Goal: Task Accomplishment & Management: Use online tool/utility

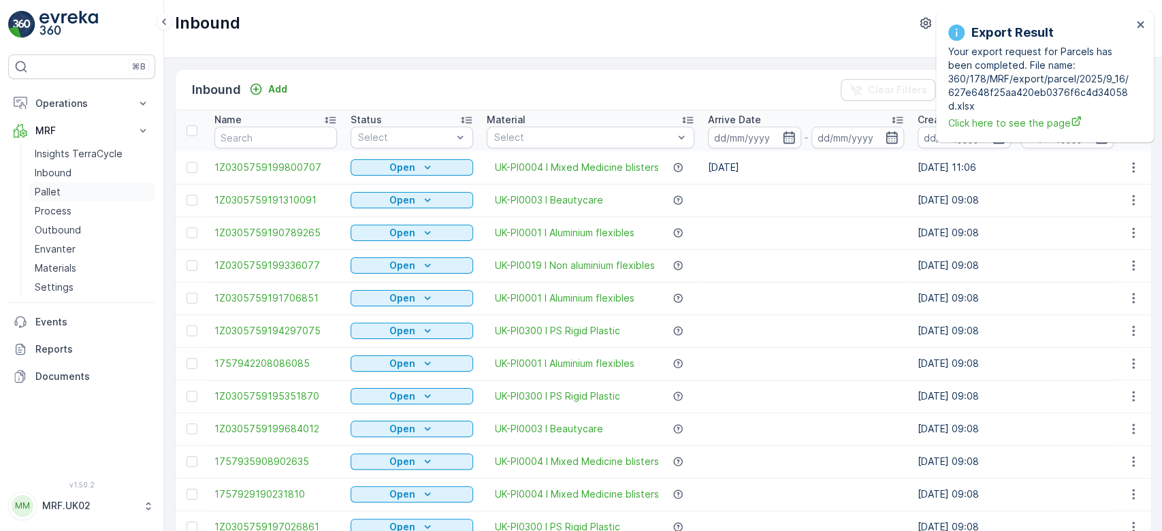
click at [51, 193] on p "Pallet" at bounding box center [48, 192] width 26 height 14
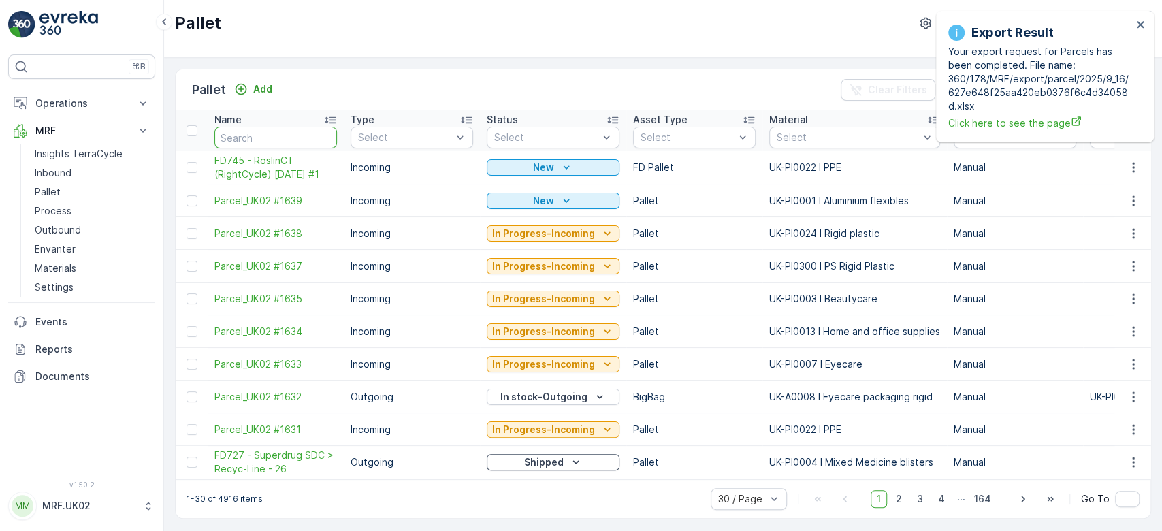
click at [255, 142] on input "text" at bounding box center [275, 138] width 123 height 22
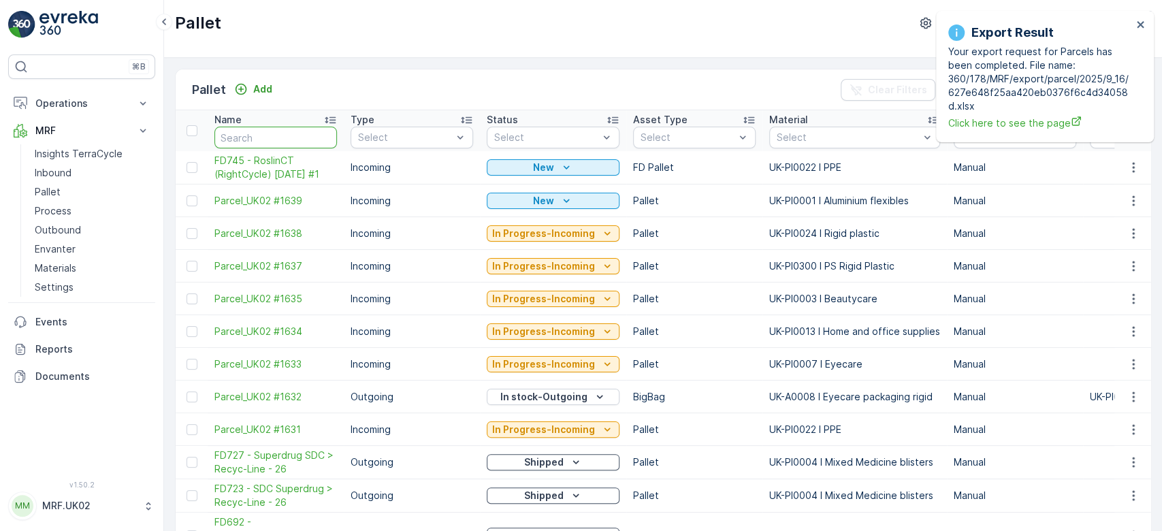
click at [255, 142] on input "text" at bounding box center [275, 138] width 123 height 22
type input "1610"
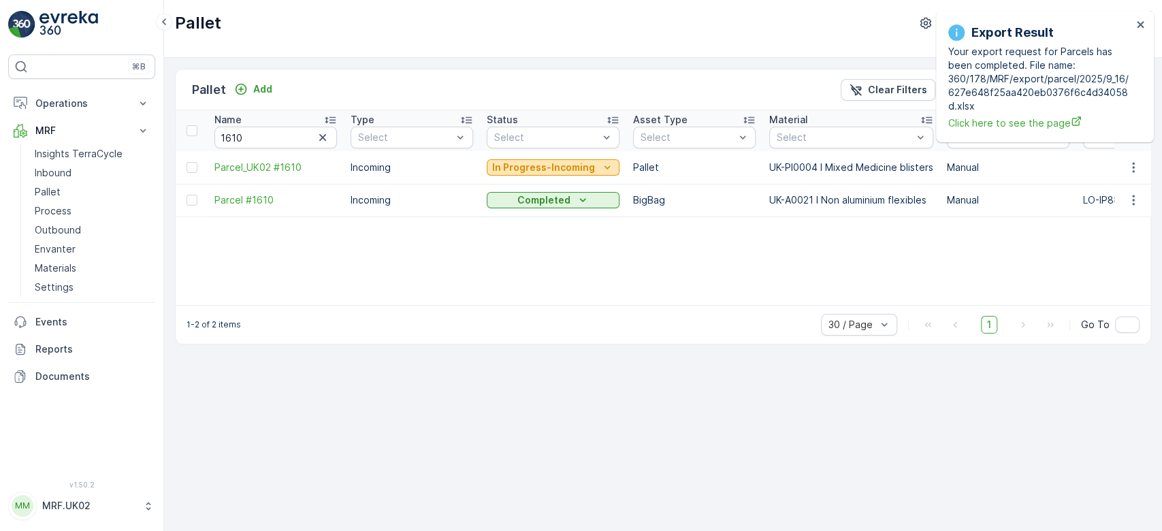
click at [555, 163] on p "In Progress-Incoming" at bounding box center [543, 168] width 103 height 14
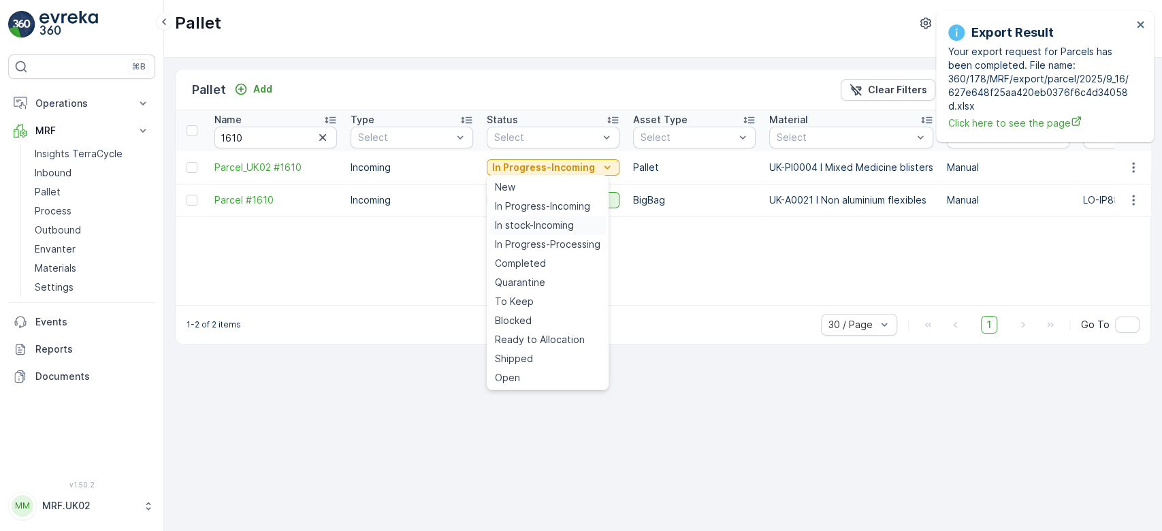
click at [561, 231] on span "In stock-Incoming" at bounding box center [534, 226] width 79 height 14
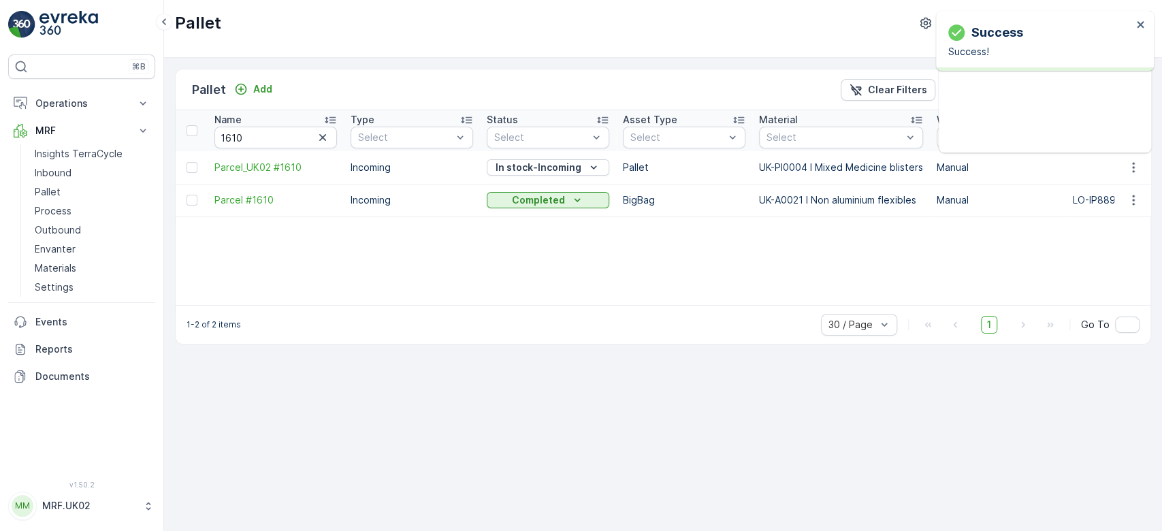
click at [327, 138] on icon "button" at bounding box center [323, 138] width 14 height 14
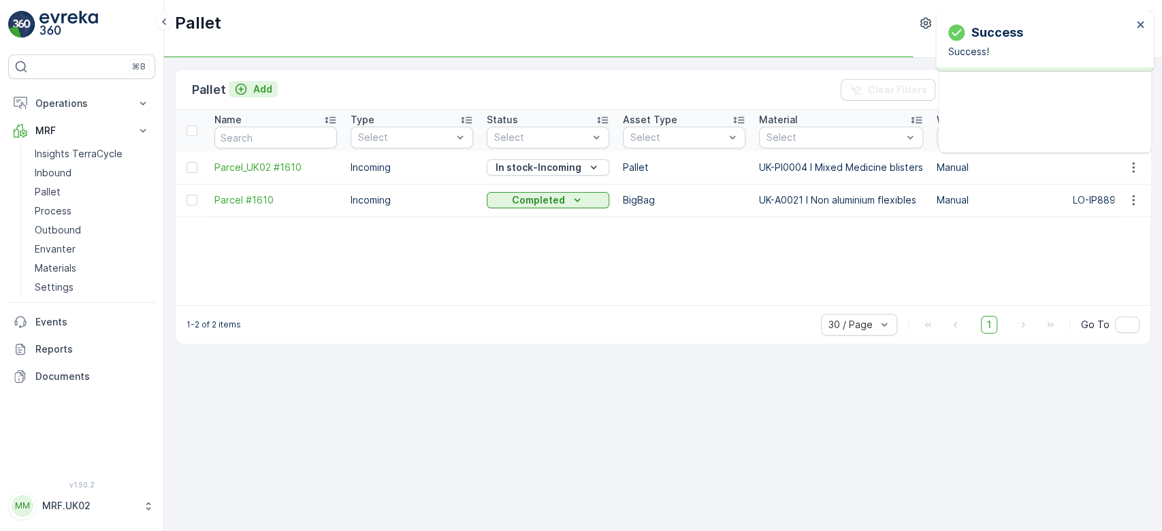
click at [253, 83] on p "Add" at bounding box center [262, 89] width 19 height 14
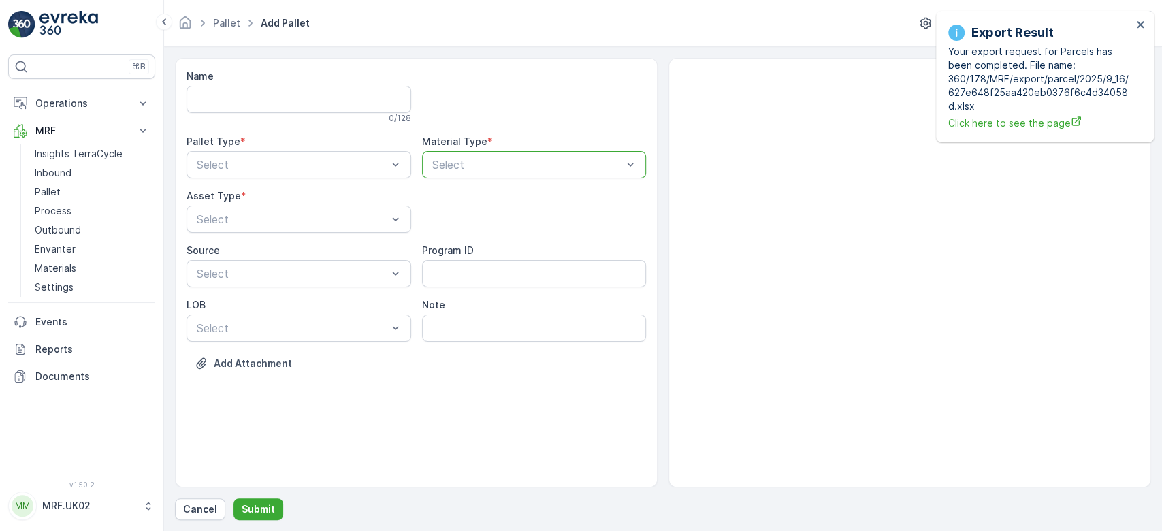
click at [482, 157] on p "Select" at bounding box center [527, 165] width 191 height 16
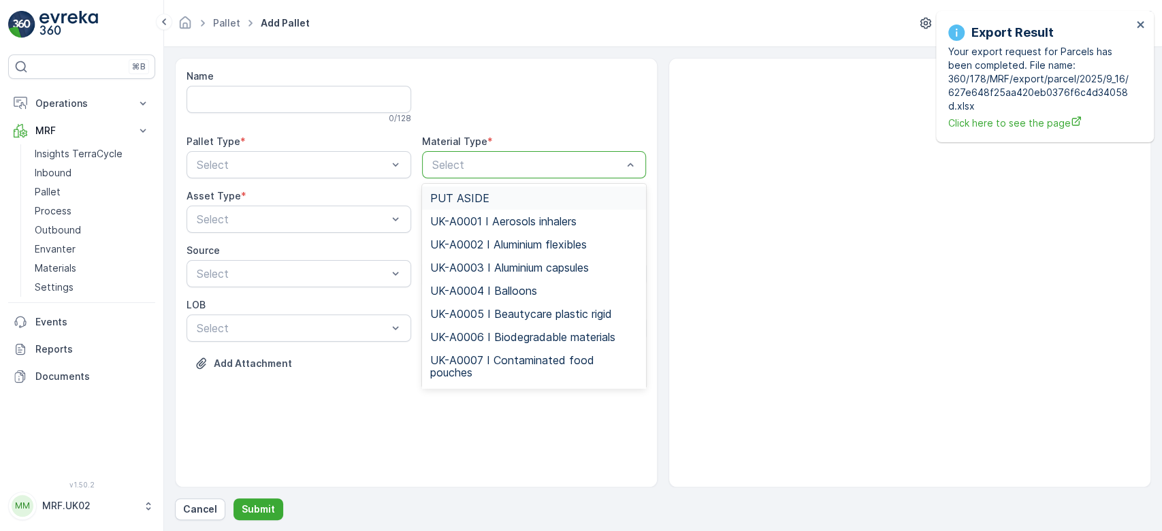
click at [482, 157] on p "Select" at bounding box center [527, 165] width 191 height 16
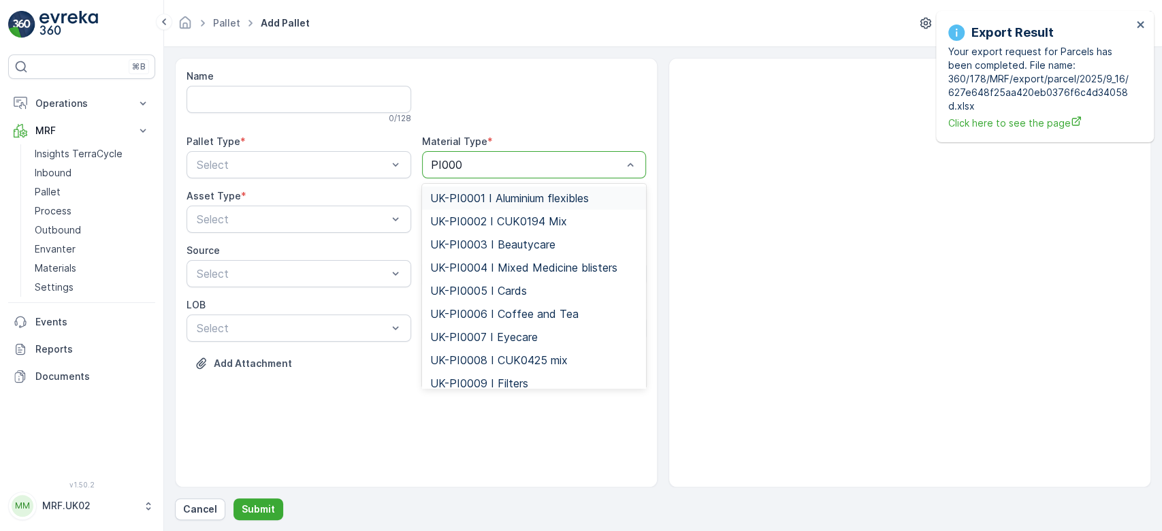
type input "PI0004"
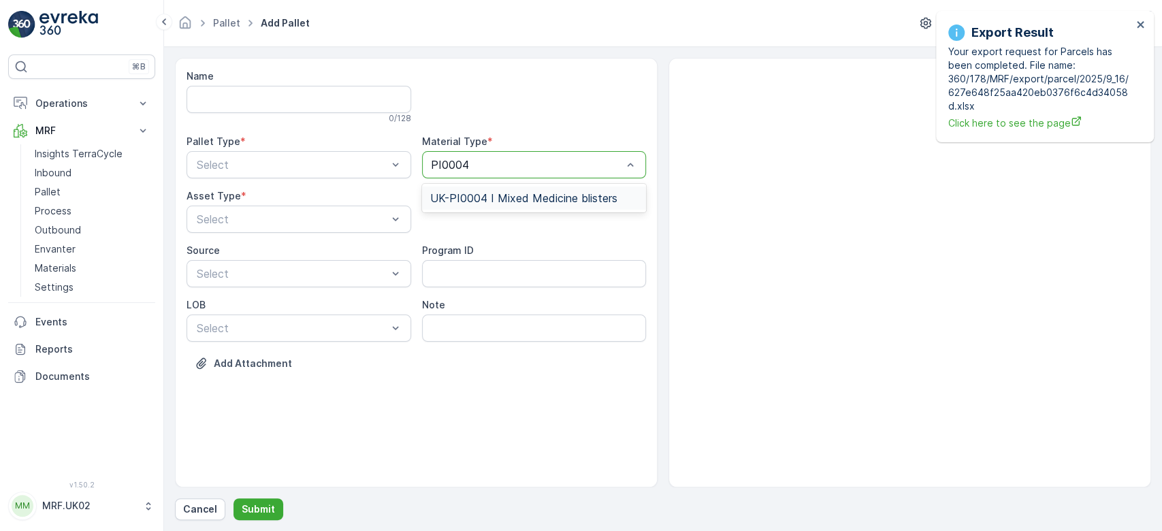
click at [510, 192] on span "UK-PI0004 I Mixed Medicine blisters" at bounding box center [523, 198] width 187 height 12
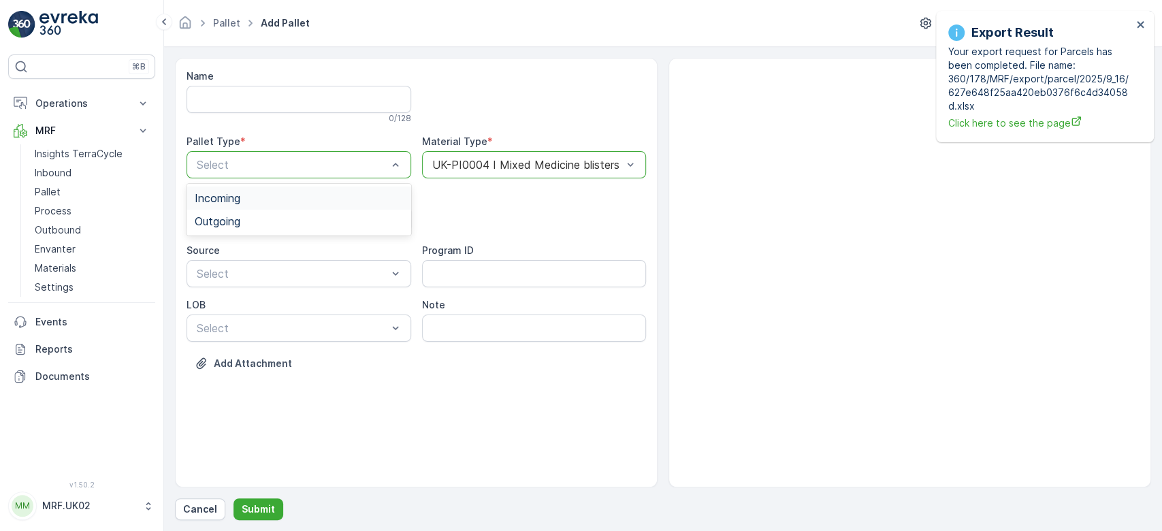
click at [289, 201] on div "Incoming" at bounding box center [299, 198] width 208 height 12
click at [284, 280] on div "Pallet" at bounding box center [299, 276] width 208 height 12
click at [261, 504] on p "Submit" at bounding box center [258, 509] width 33 height 14
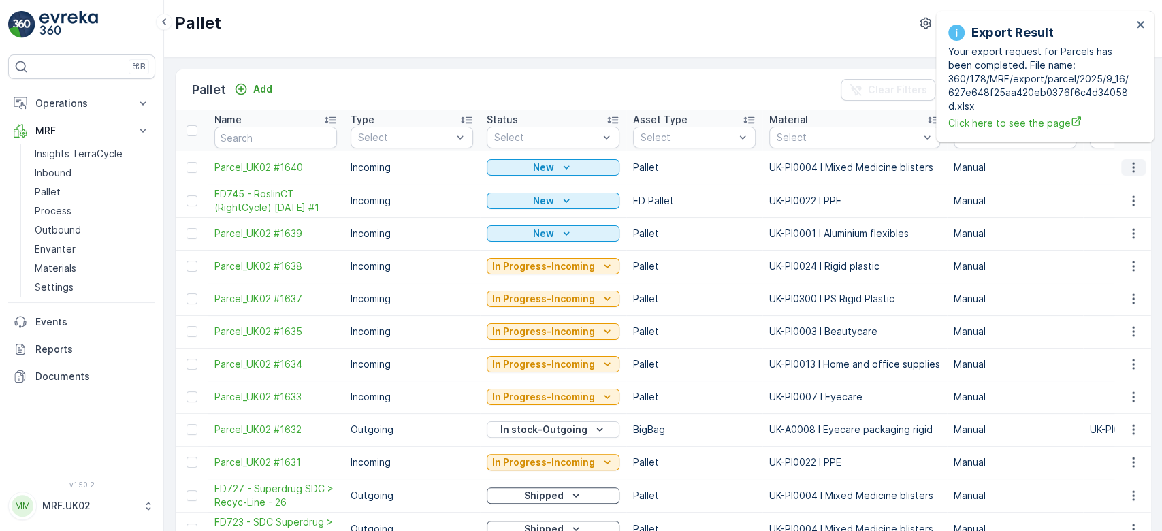
click at [1127, 164] on icon "button" at bounding box center [1134, 168] width 14 height 14
click at [1108, 265] on span "Print QR" at bounding box center [1096, 264] width 37 height 14
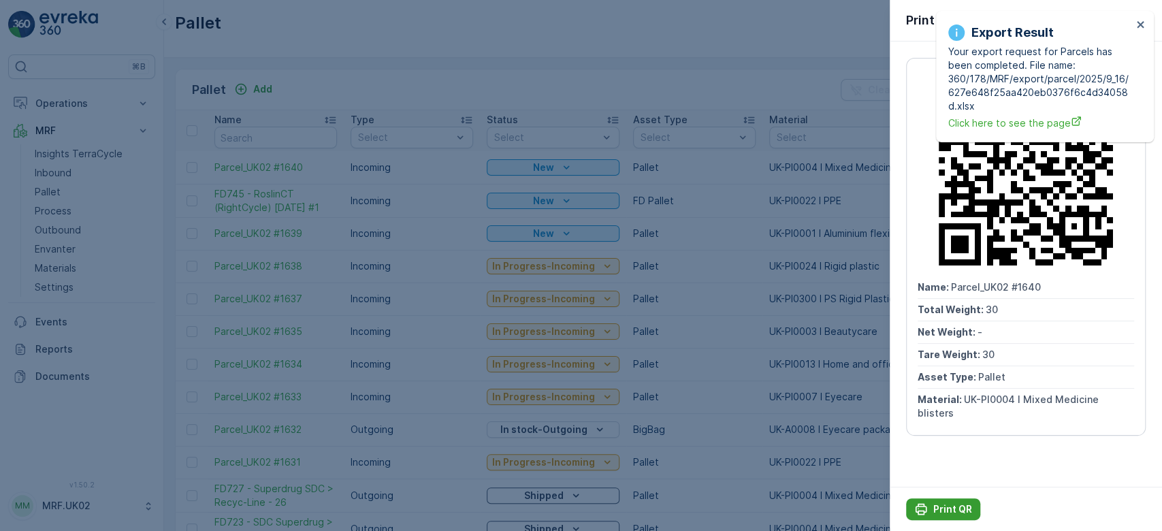
click at [941, 506] on p "Print QR" at bounding box center [952, 509] width 39 height 14
click at [57, 174] on div at bounding box center [581, 265] width 1162 height 531
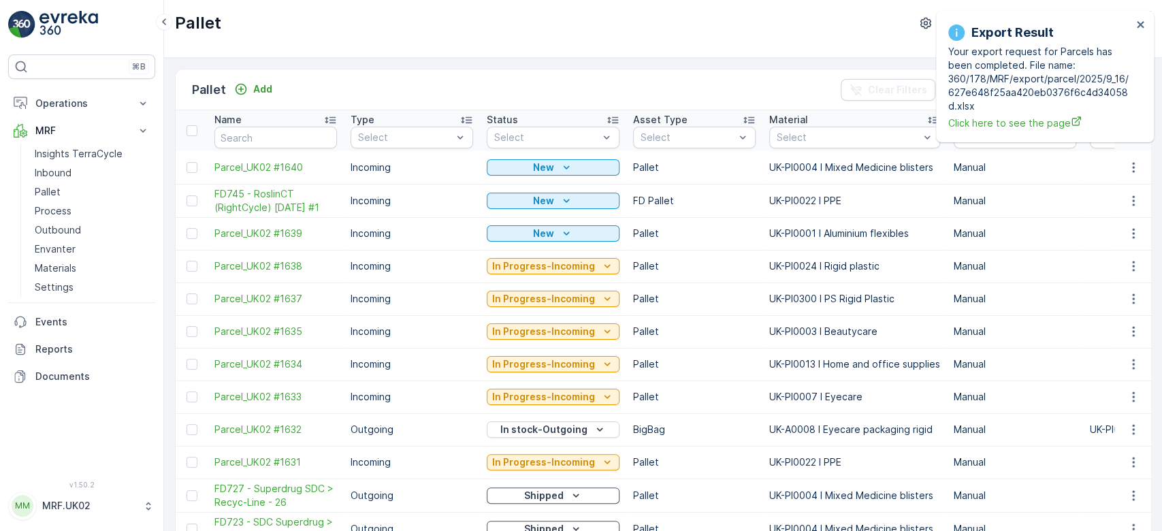
click at [57, 174] on p "Inbound" at bounding box center [53, 173] width 37 height 14
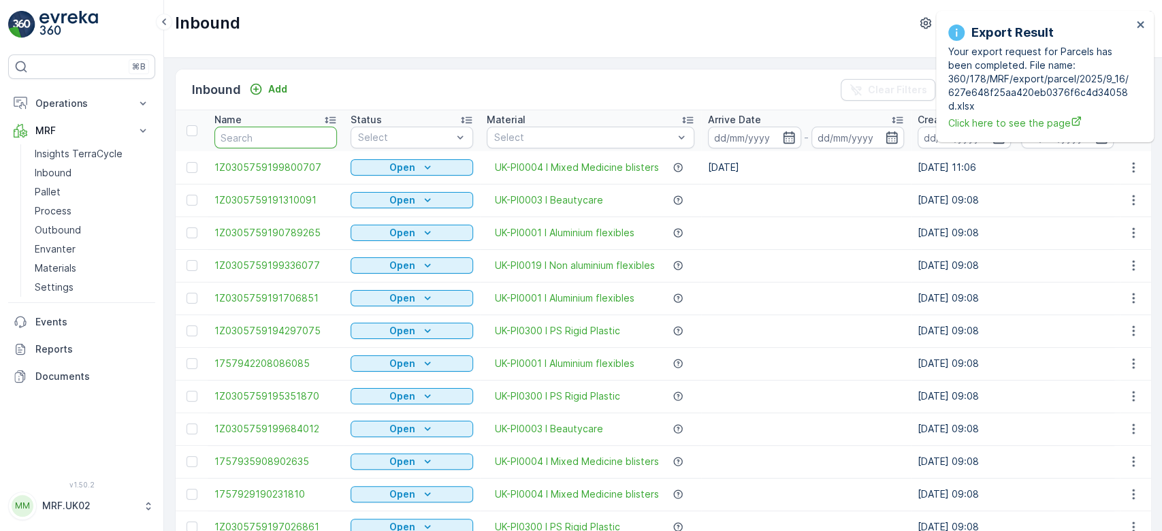
click at [265, 133] on input "text" at bounding box center [275, 138] width 123 height 22
click at [46, 205] on p "Process" at bounding box center [53, 211] width 37 height 14
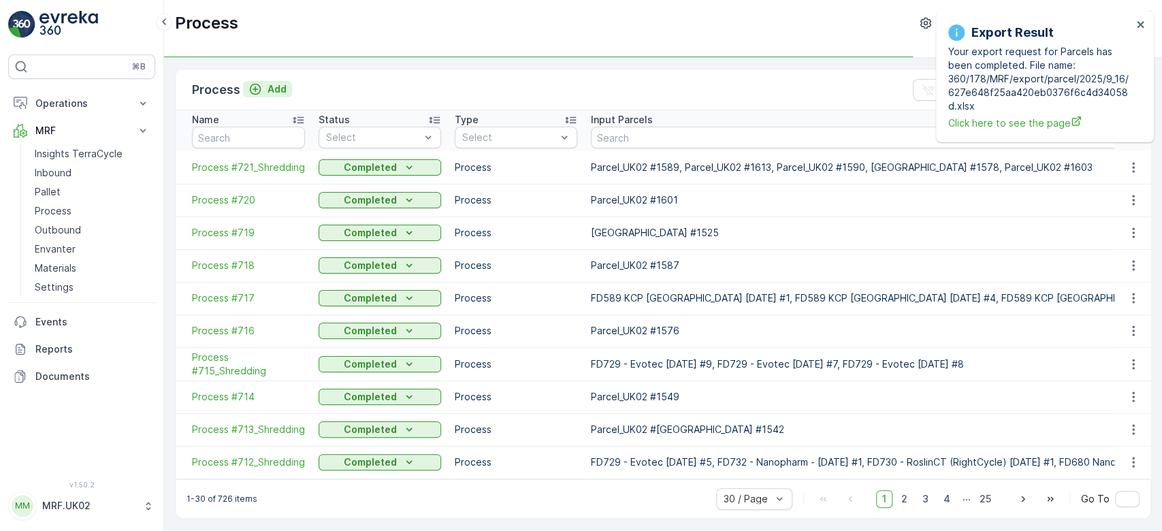
click at [280, 90] on p "Add" at bounding box center [277, 89] width 19 height 14
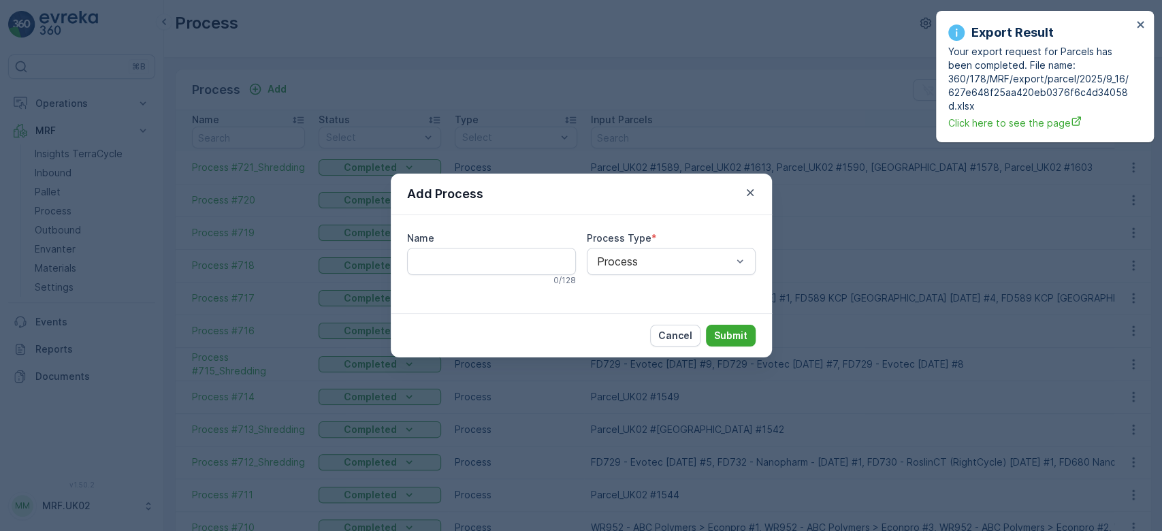
click at [732, 347] on div "Cancel Submit" at bounding box center [581, 335] width 381 height 44
click at [735, 338] on p "Submit" at bounding box center [730, 336] width 33 height 14
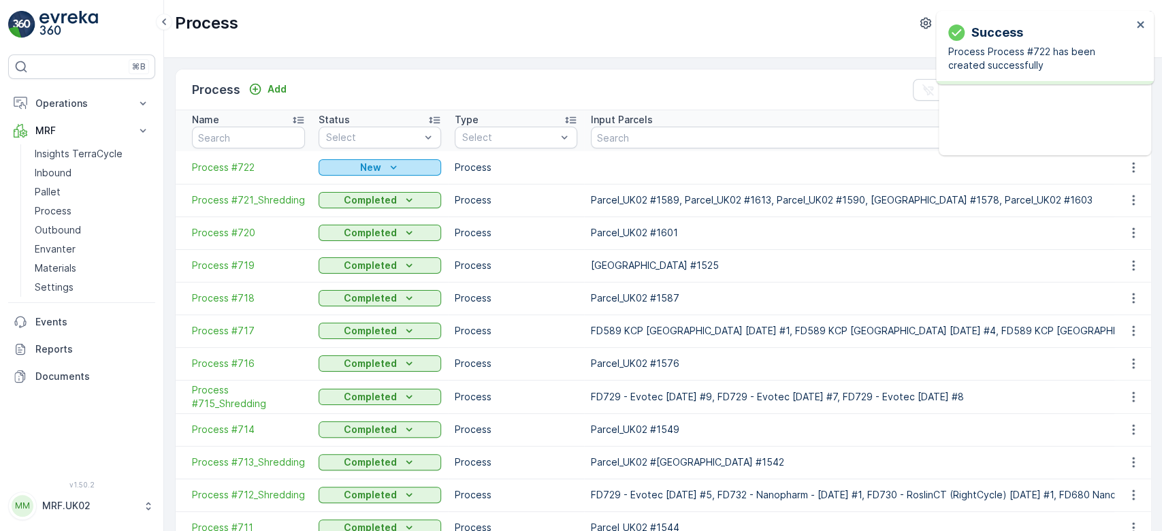
click at [383, 167] on div "New" at bounding box center [380, 168] width 112 height 14
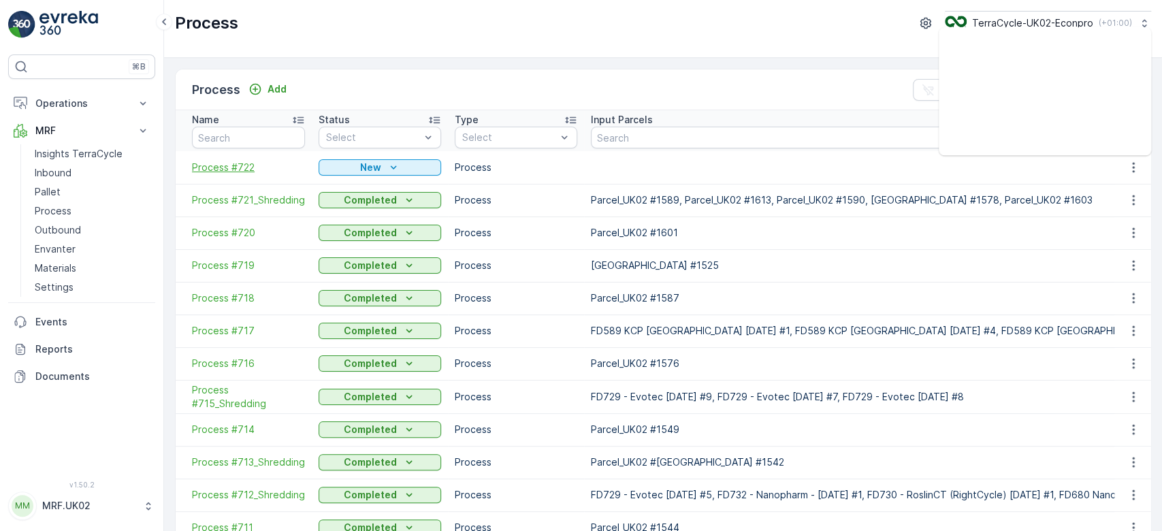
click at [241, 166] on span "Process #722" at bounding box center [248, 168] width 113 height 14
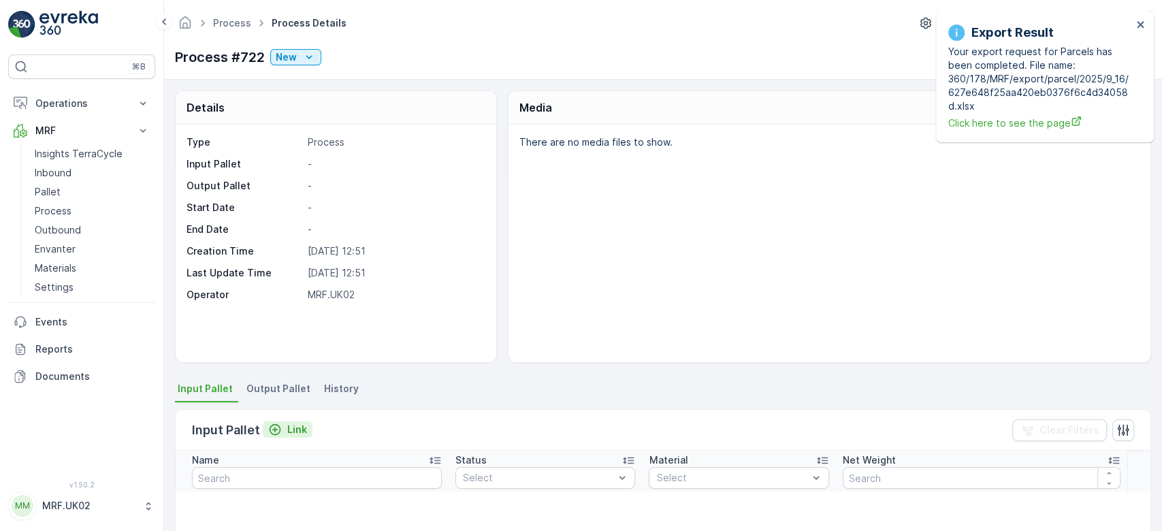
click at [293, 423] on p "Link" at bounding box center [297, 430] width 20 height 14
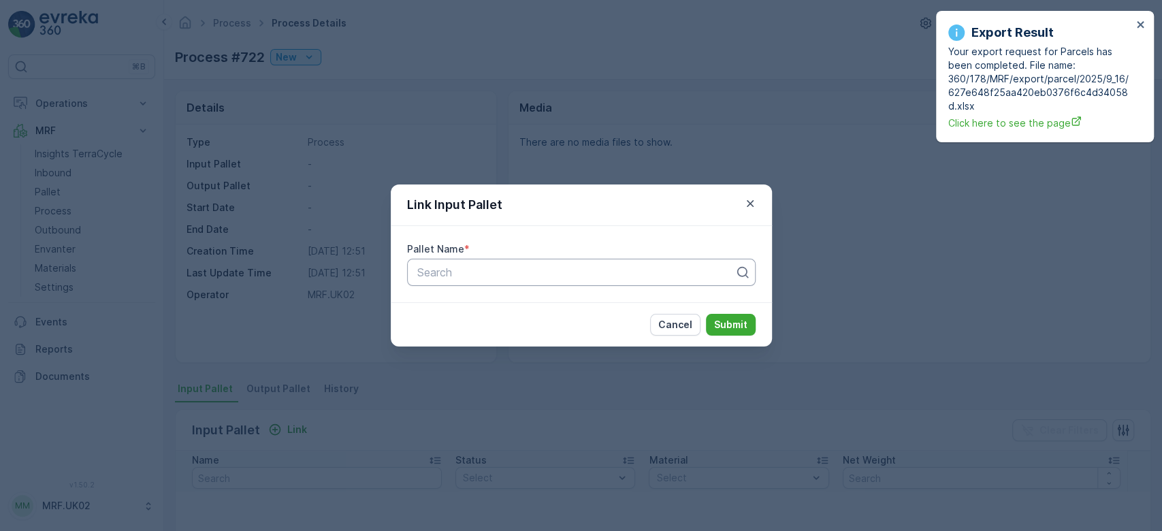
click at [456, 267] on div at bounding box center [576, 272] width 320 height 12
type input "1610"
click at [526, 327] on div "Parcel_UK02 #1610" at bounding box center [581, 329] width 332 height 12
click at [726, 329] on p "Submit" at bounding box center [730, 325] width 33 height 14
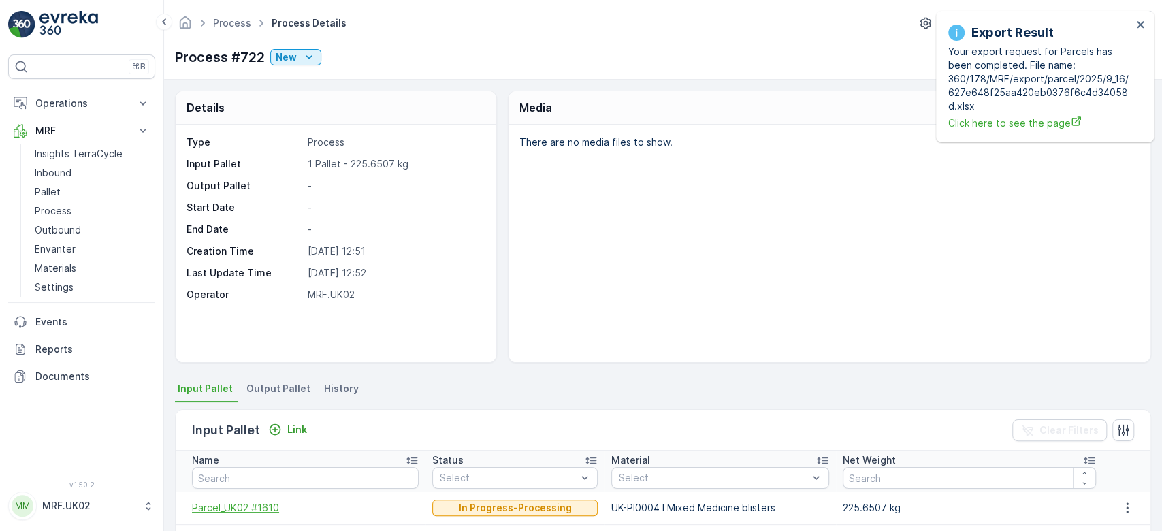
click at [255, 504] on span "Parcel_UK02 #1610" at bounding box center [305, 508] width 227 height 14
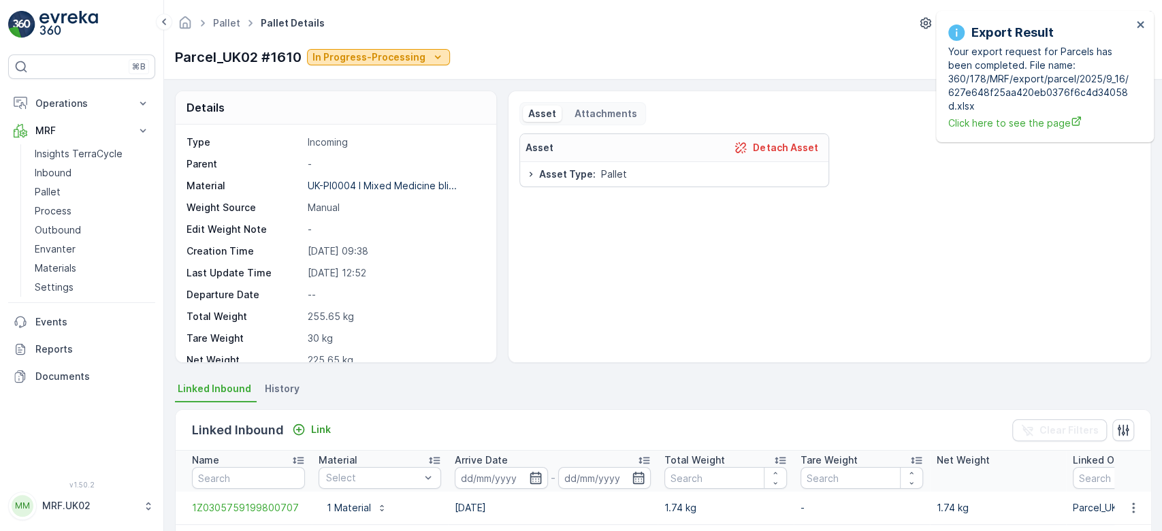
click at [387, 59] on p "In Progress-Processing" at bounding box center [368, 57] width 113 height 14
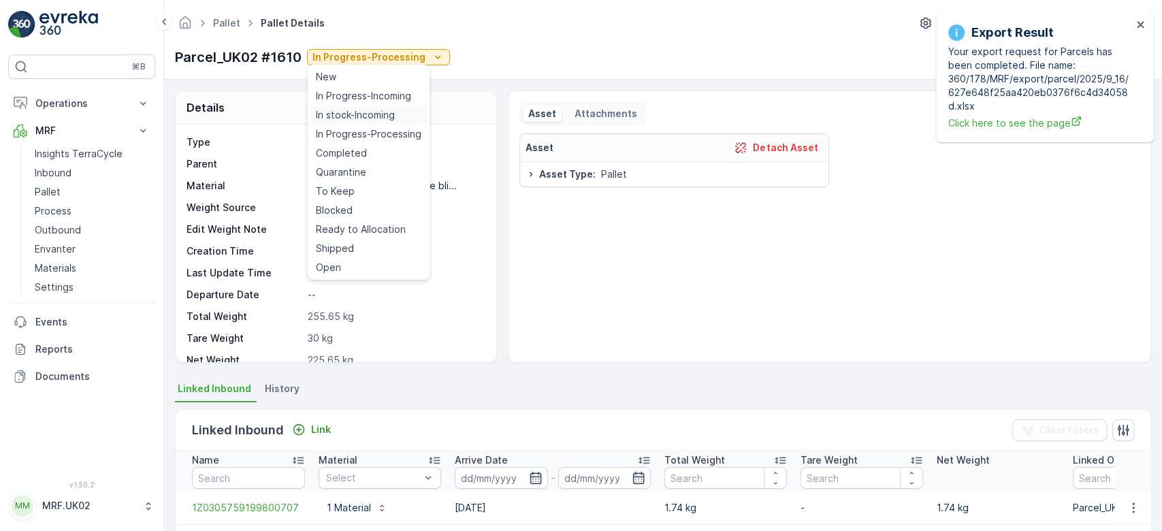
click at [378, 112] on span "In stock-Incoming" at bounding box center [355, 115] width 79 height 14
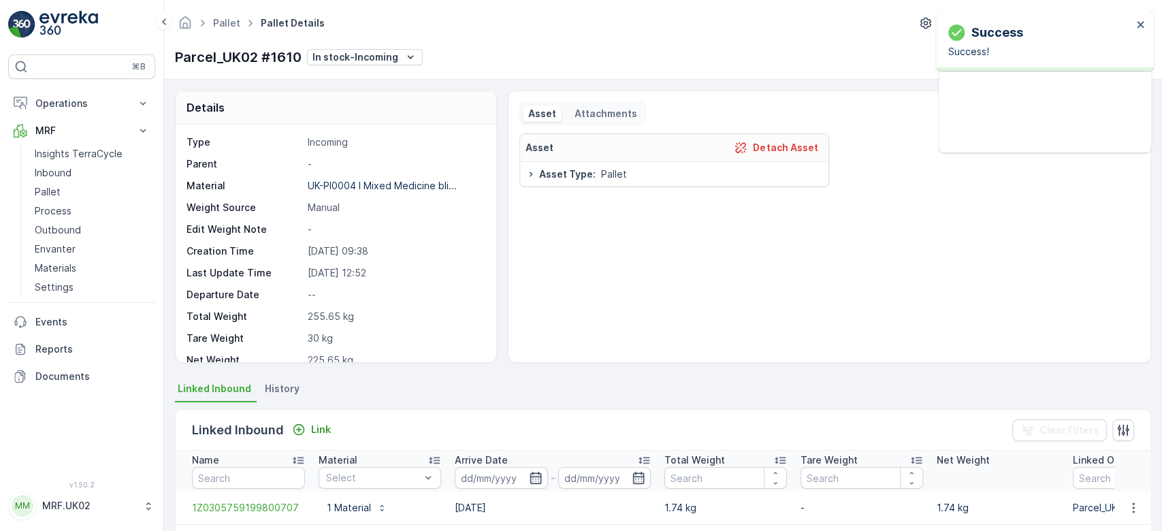
click at [585, 253] on div "Asset Detach Asset Asset Type : Pallet" at bounding box center [829, 242] width 620 height 218
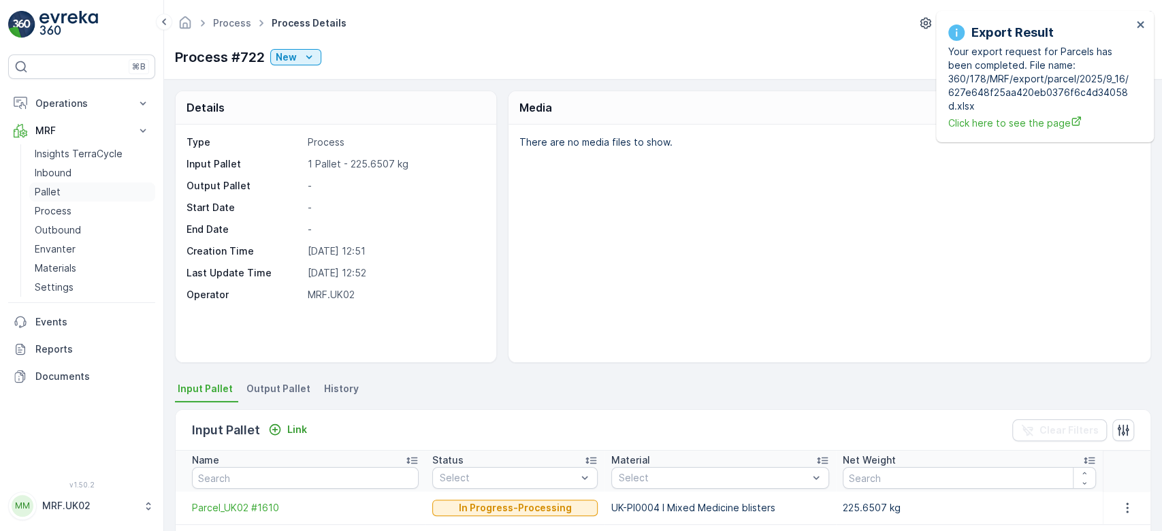
click at [80, 187] on link "Pallet" at bounding box center [92, 191] width 126 height 19
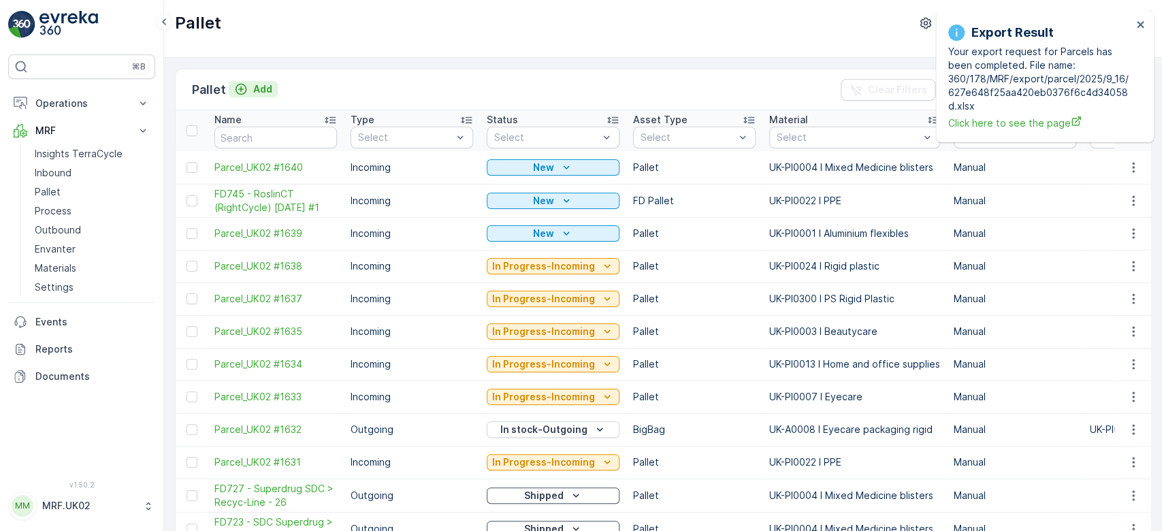
click at [254, 86] on p "Add" at bounding box center [262, 89] width 19 height 14
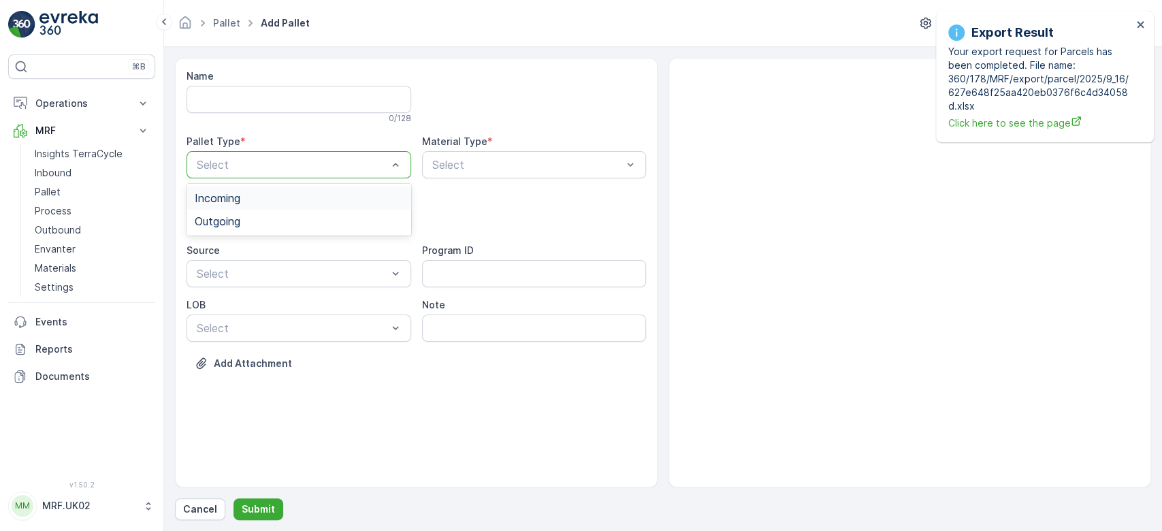
click at [408, 158] on div "Select" at bounding box center [299, 164] width 225 height 27
click at [327, 219] on div "Outgoing" at bounding box center [299, 221] width 208 height 12
click at [295, 329] on div "BigBag" at bounding box center [299, 321] width 225 height 23
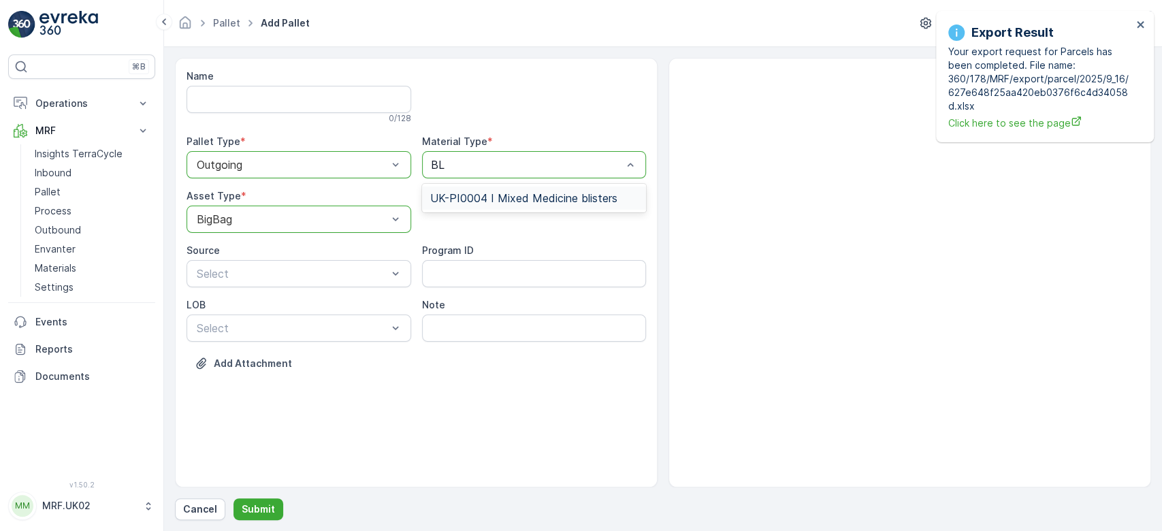
type input "B"
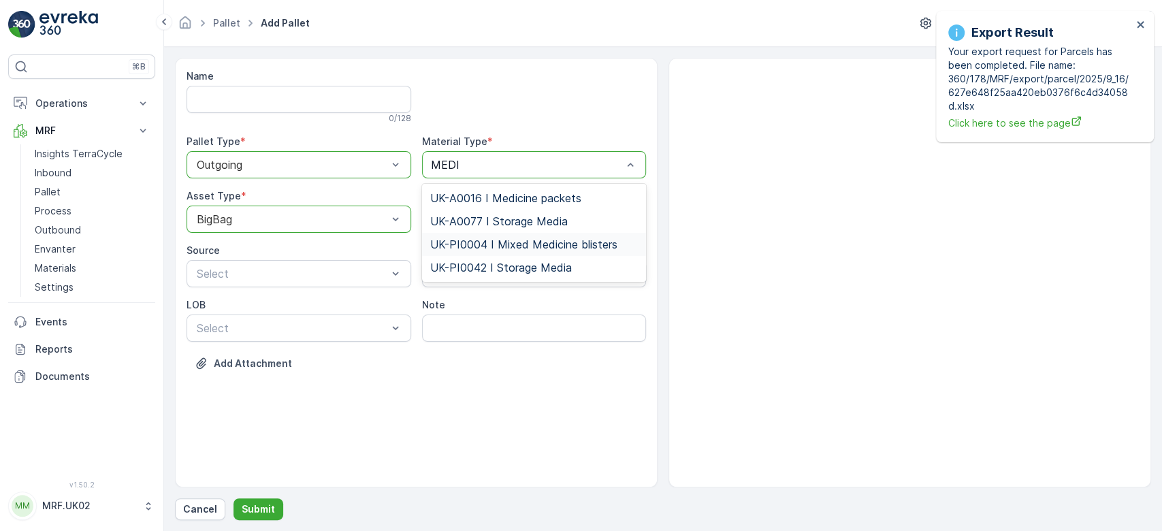
type input "MEDIC"
click at [499, 192] on span "UK-A0016 I Medicine packets" at bounding box center [505, 198] width 151 height 12
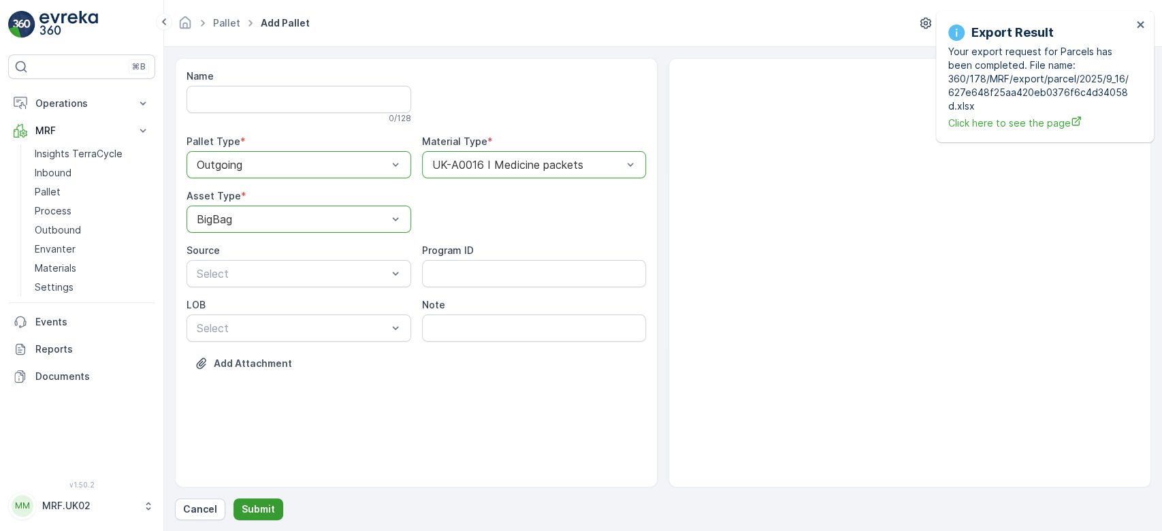
click at [253, 511] on p "Submit" at bounding box center [258, 509] width 33 height 14
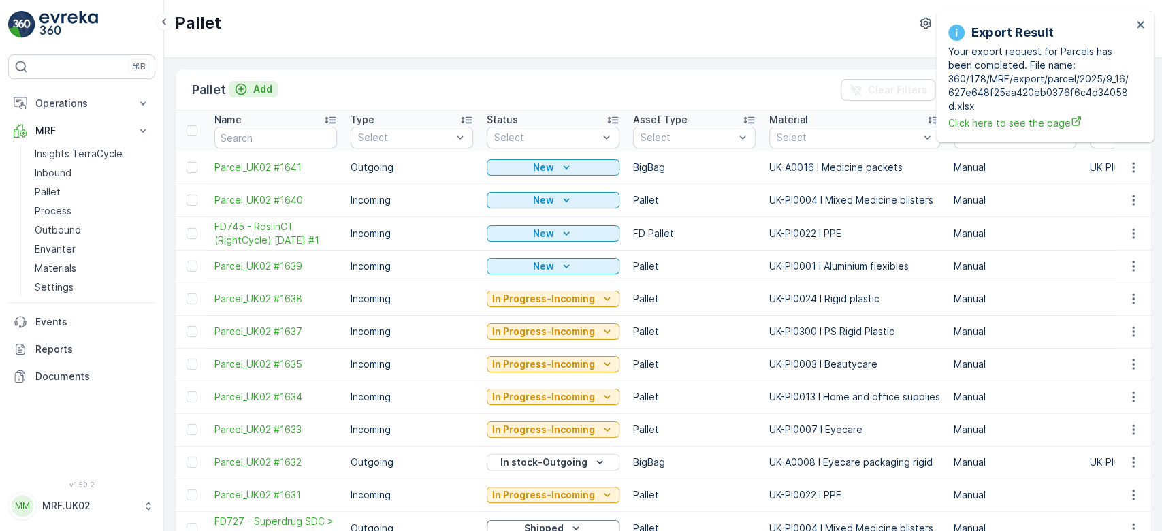
click at [251, 87] on div "Add" at bounding box center [253, 89] width 38 height 14
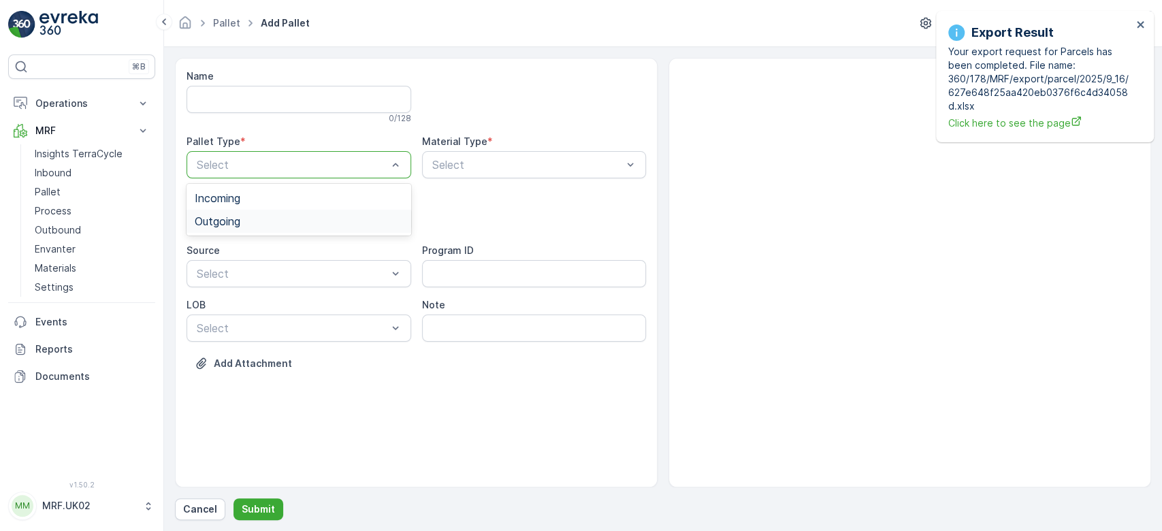
click at [288, 225] on div "Outgoing" at bounding box center [299, 221] width 208 height 12
click at [251, 312] on div "BigBag" at bounding box center [299, 321] width 225 height 23
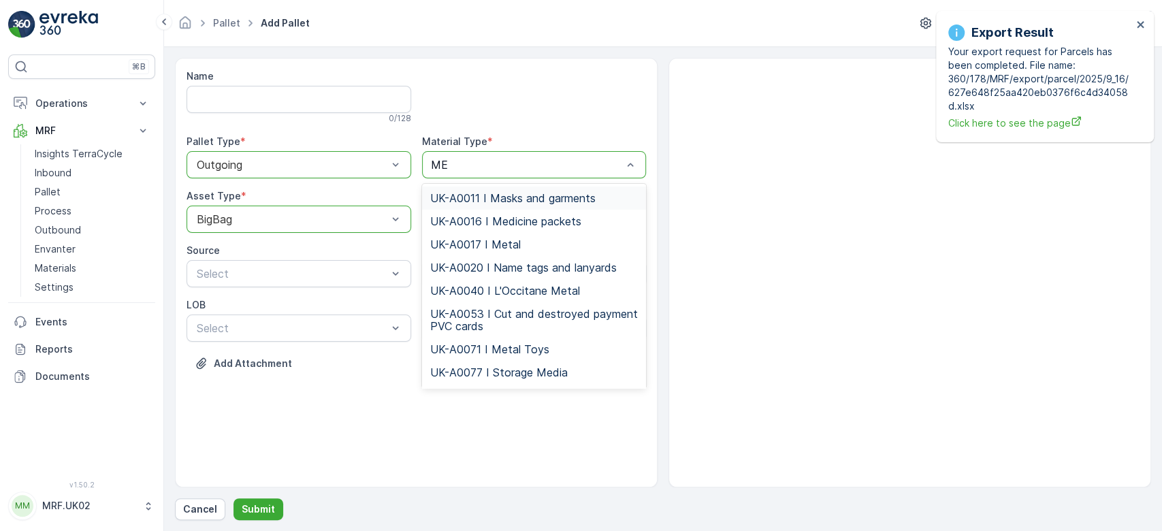
type input "MED"
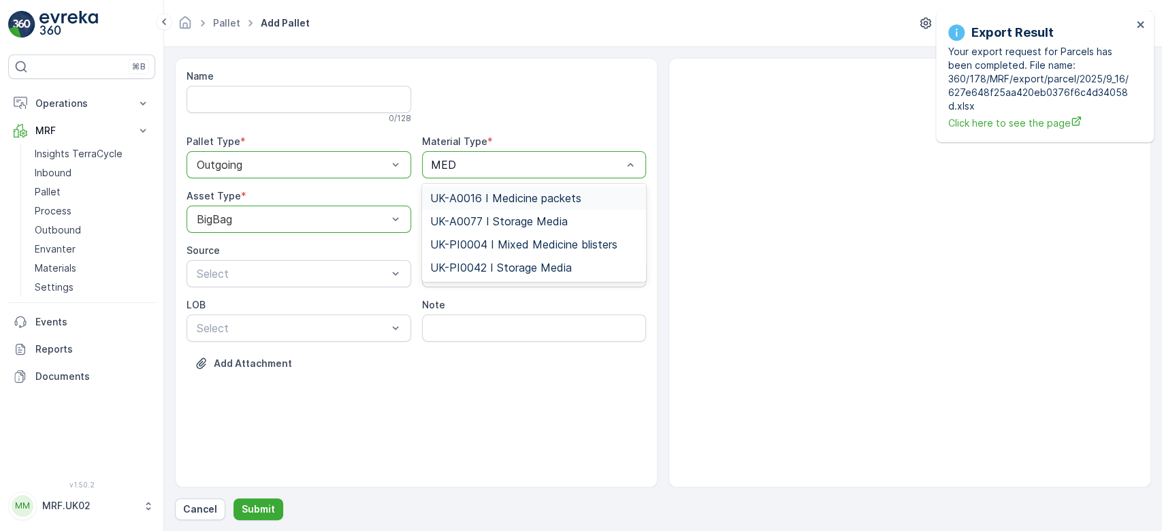
click at [511, 195] on span "UK-A0016 I Medicine packets" at bounding box center [505, 198] width 151 height 12
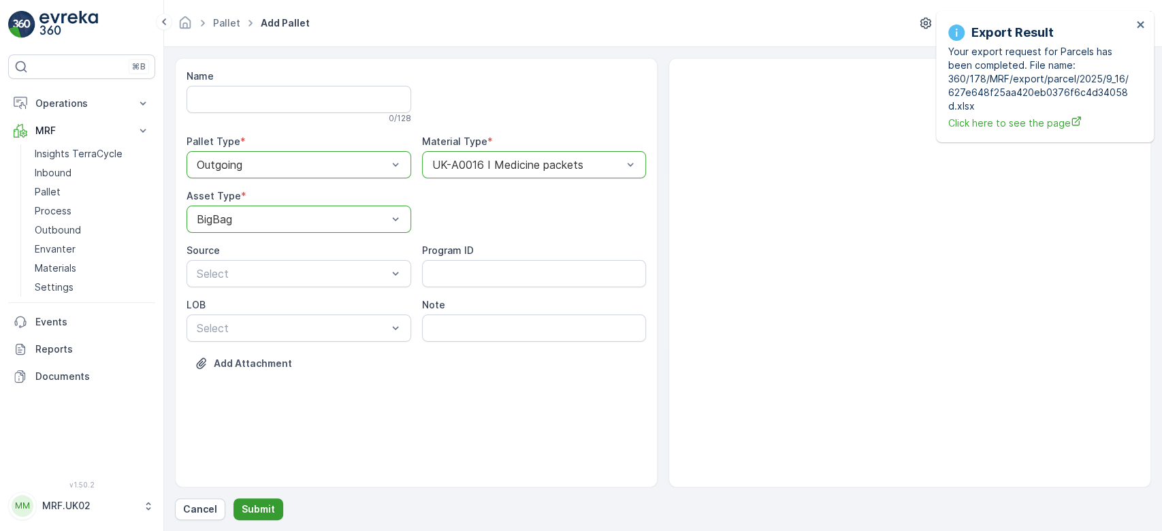
click at [268, 511] on p "Submit" at bounding box center [258, 509] width 33 height 14
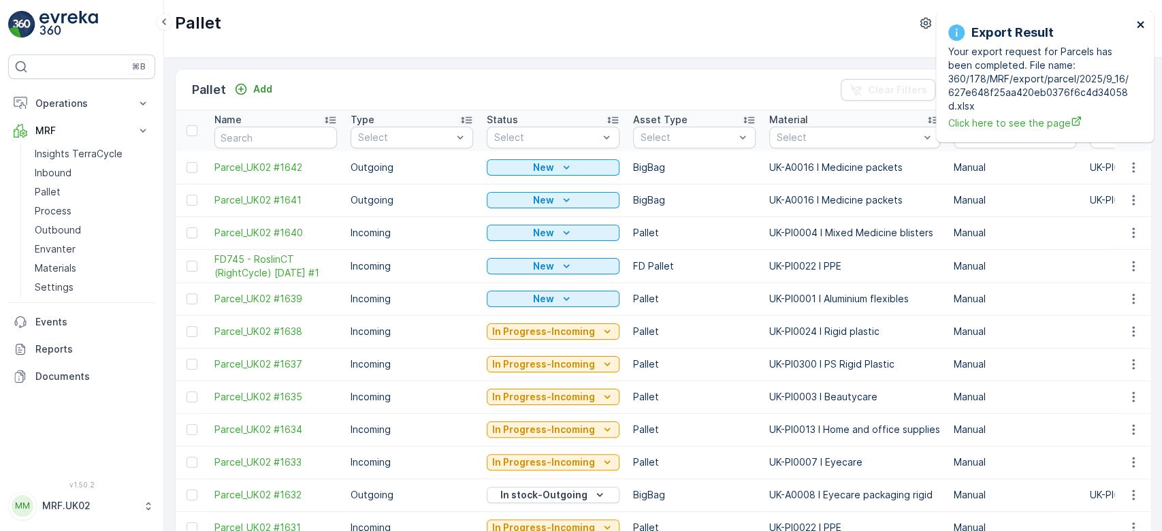
click at [1142, 20] on icon "close" at bounding box center [1141, 24] width 10 height 11
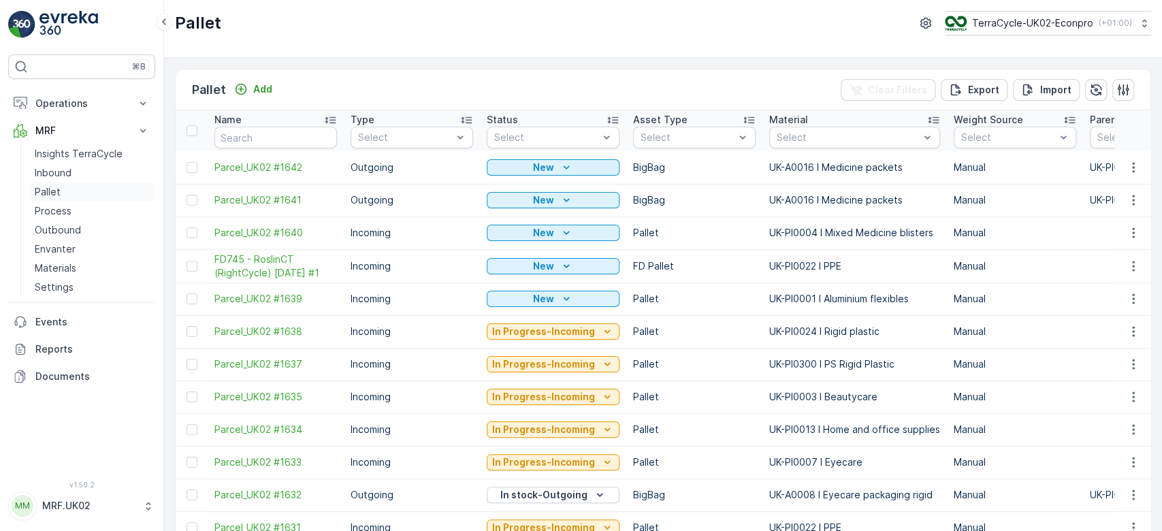
click at [63, 188] on link "Pallet" at bounding box center [92, 191] width 126 height 19
click at [1042, 230] on p "Manual" at bounding box center [1015, 233] width 123 height 14
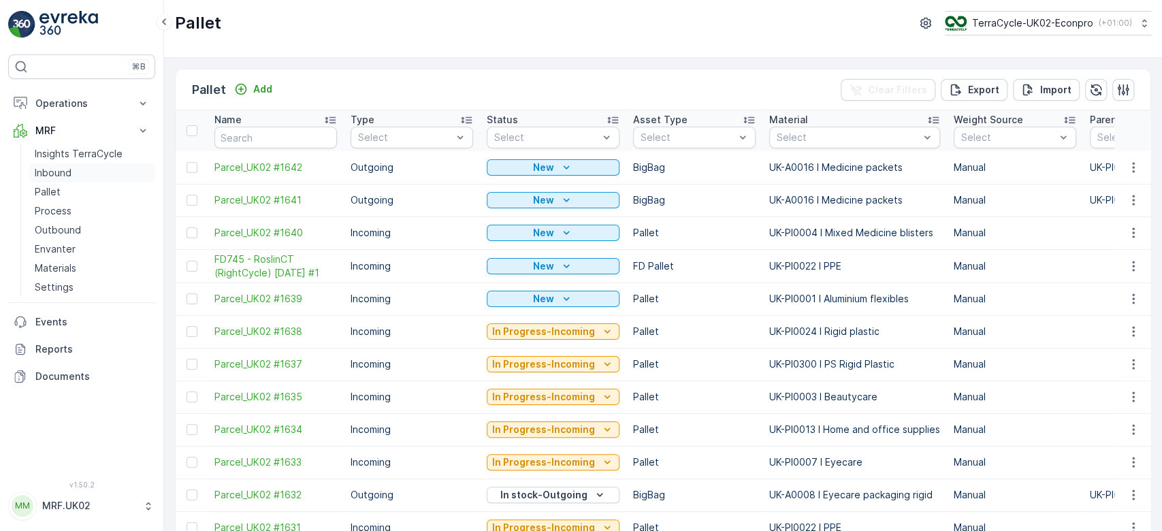
click at [54, 173] on p "Inbound" at bounding box center [53, 173] width 37 height 14
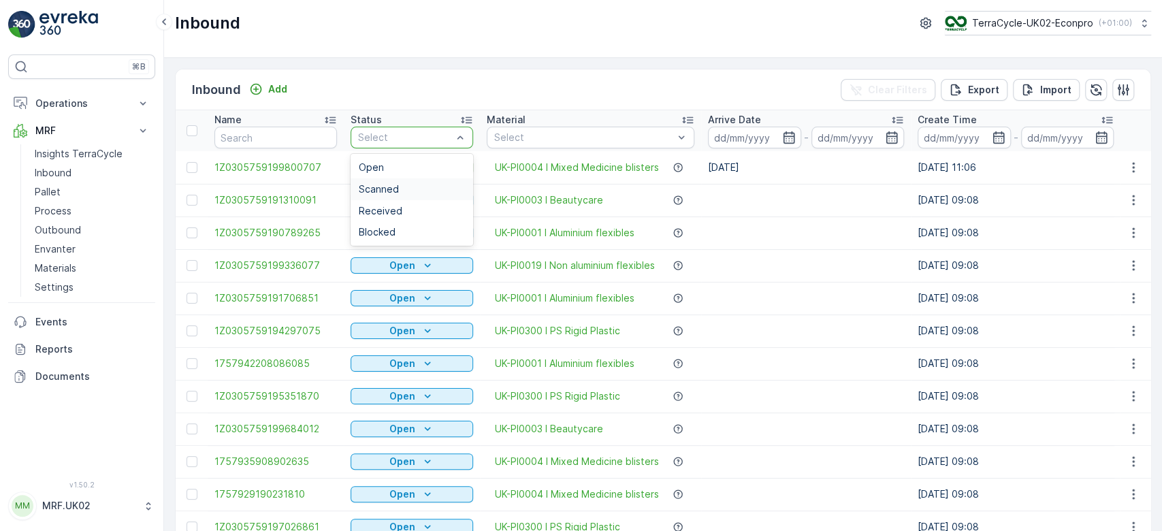
click at [403, 180] on div "Scanned" at bounding box center [412, 189] width 123 height 22
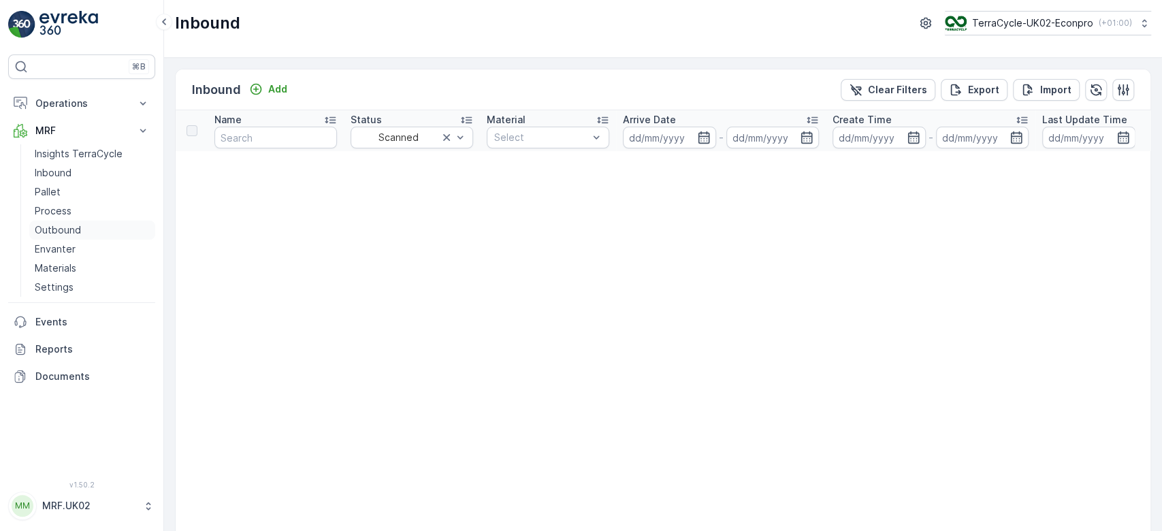
click at [74, 225] on p "Outbound" at bounding box center [58, 230] width 46 height 14
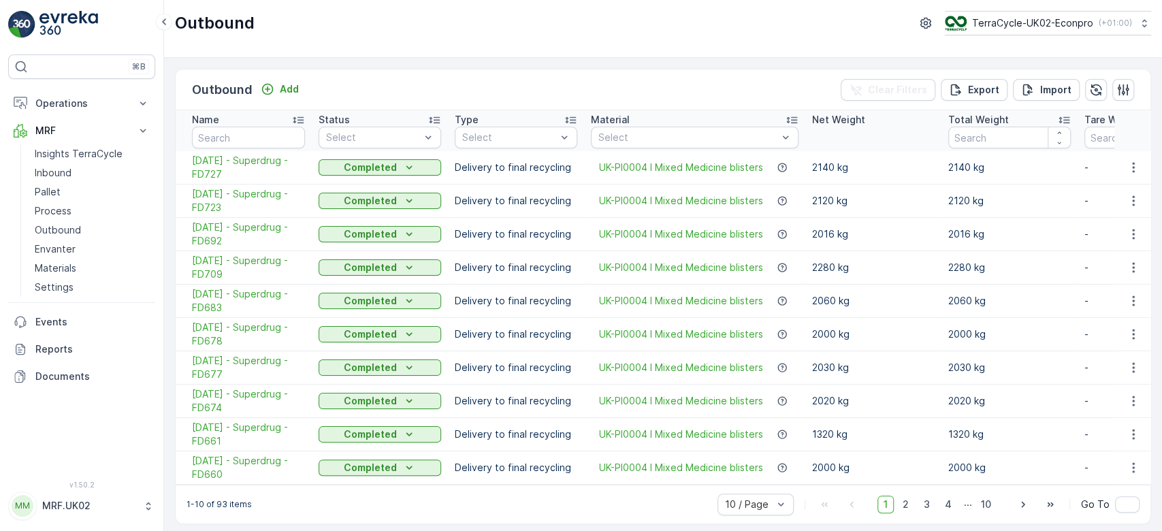
click at [1056, 205] on p "2120 kg" at bounding box center [1009, 201] width 123 height 14
click at [74, 230] on p "Outbound" at bounding box center [58, 230] width 46 height 14
click at [1046, 242] on td "2016 kg" at bounding box center [1009, 234] width 136 height 33
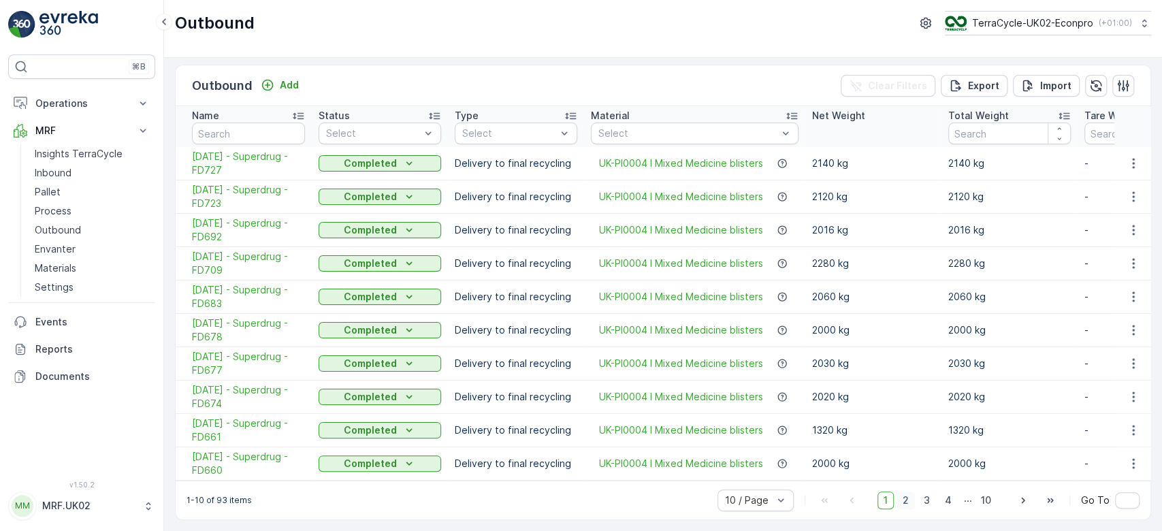
click at [901, 496] on span "2" at bounding box center [906, 500] width 18 height 18
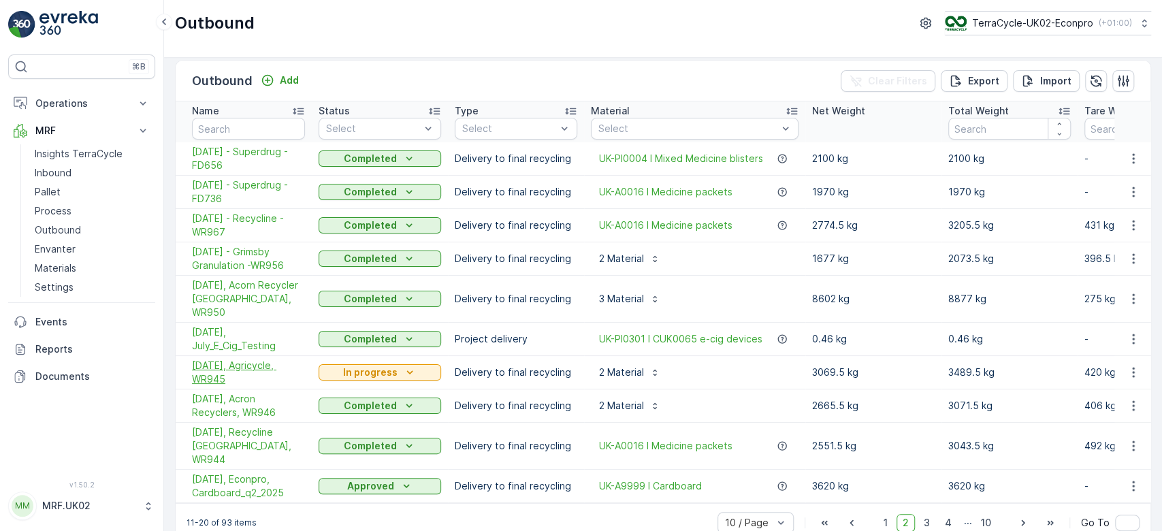
click at [253, 359] on span "25/07/2025, Agricycle, WR945" at bounding box center [248, 372] width 113 height 27
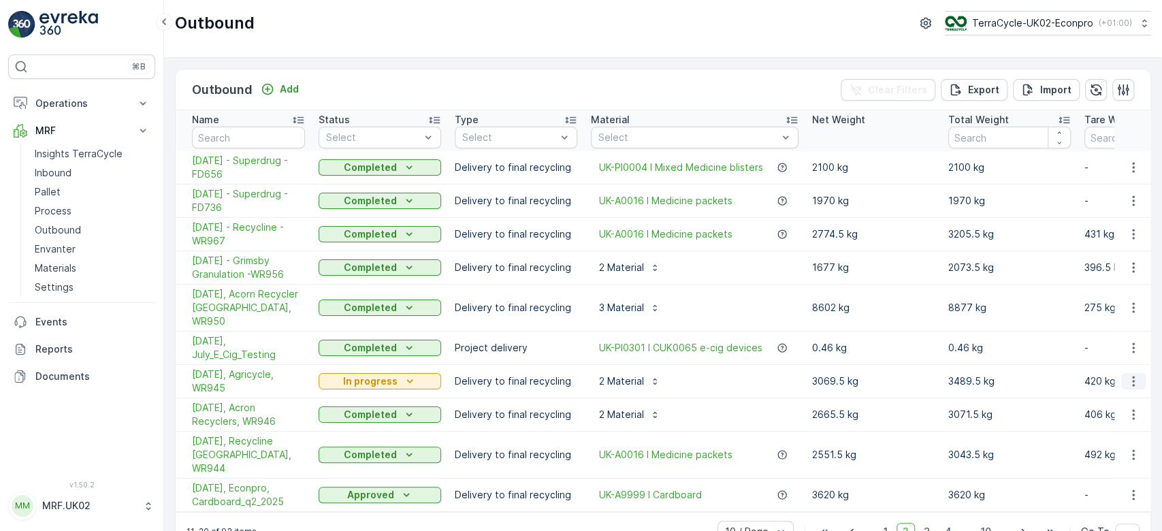
click at [1132, 376] on icon "button" at bounding box center [1133, 381] width 2 height 10
click at [1099, 466] on span "Delete Outbound" at bounding box center [1100, 469] width 80 height 14
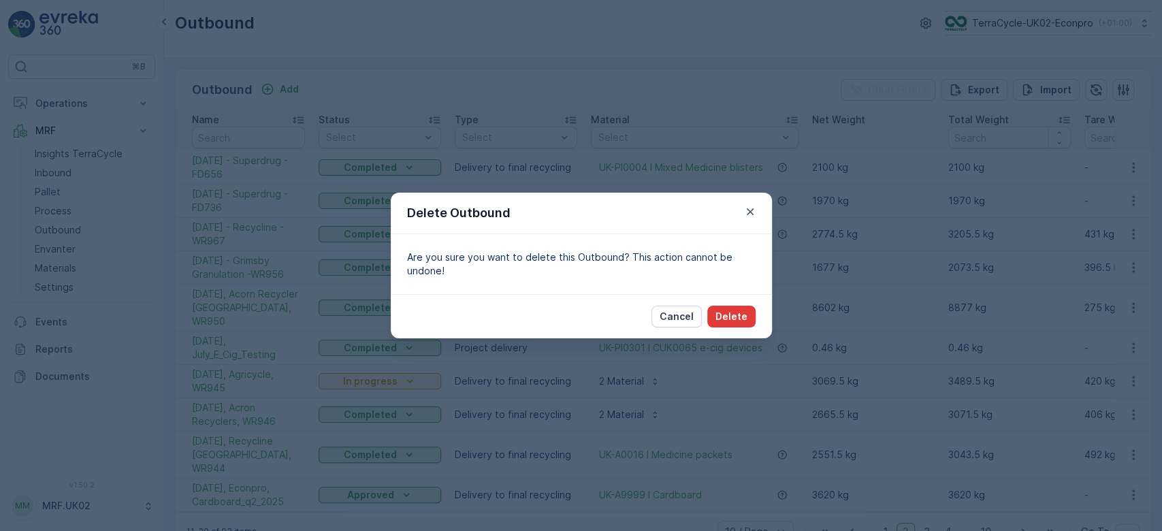
click at [726, 311] on p "Delete" at bounding box center [731, 317] width 32 height 14
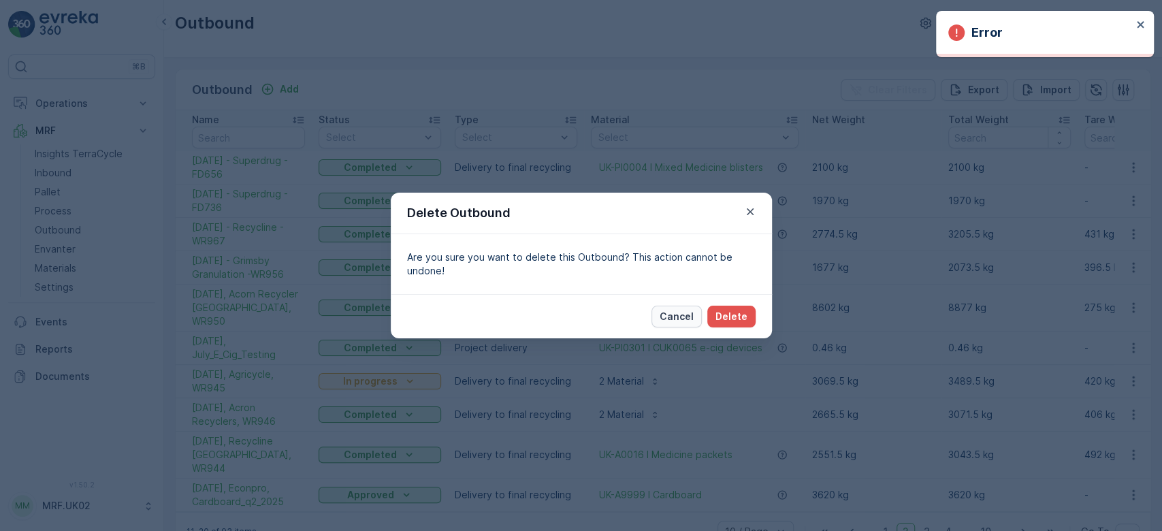
click at [675, 310] on p "Cancel" at bounding box center [677, 317] width 34 height 14
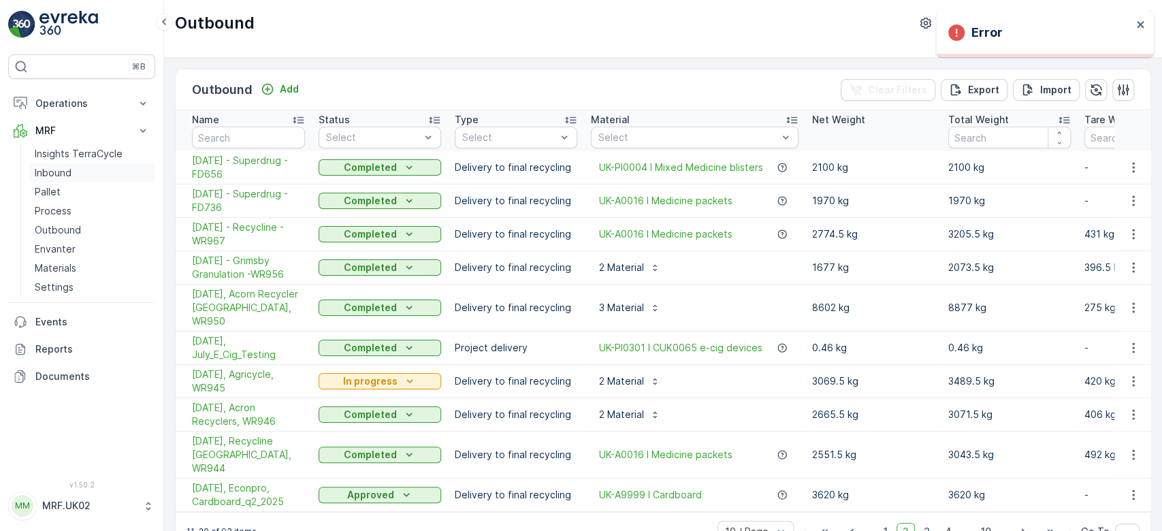
click at [57, 173] on p "Inbound" at bounding box center [53, 173] width 37 height 14
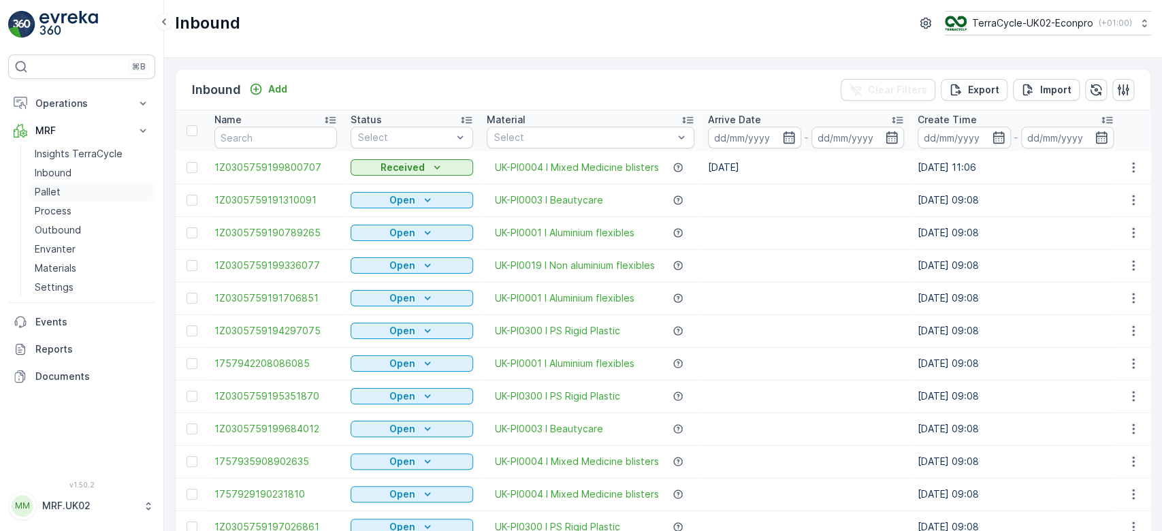
click at [80, 196] on link "Pallet" at bounding box center [92, 191] width 126 height 19
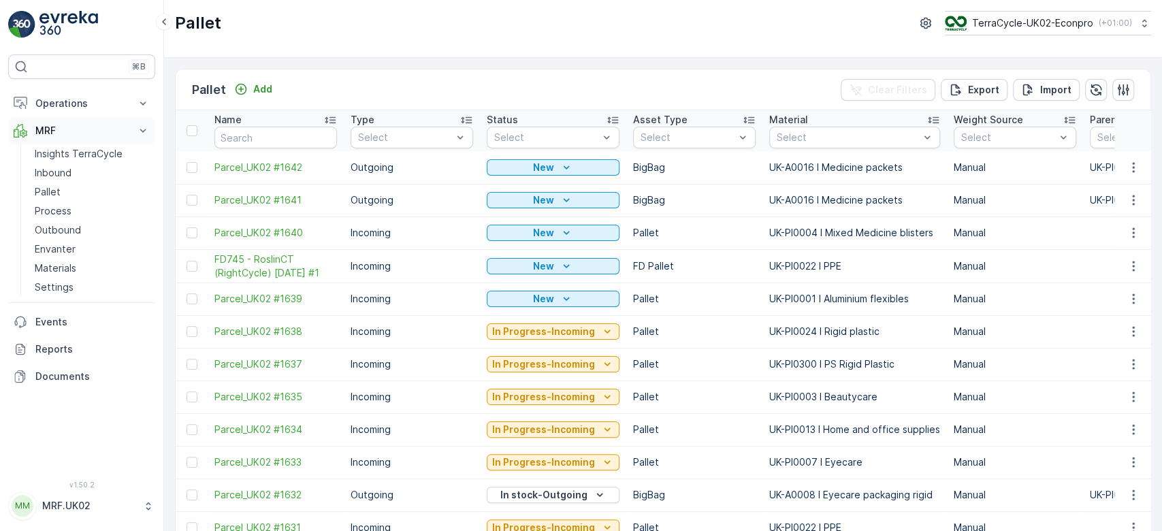
click at [65, 129] on p "MRF" at bounding box center [81, 131] width 93 height 14
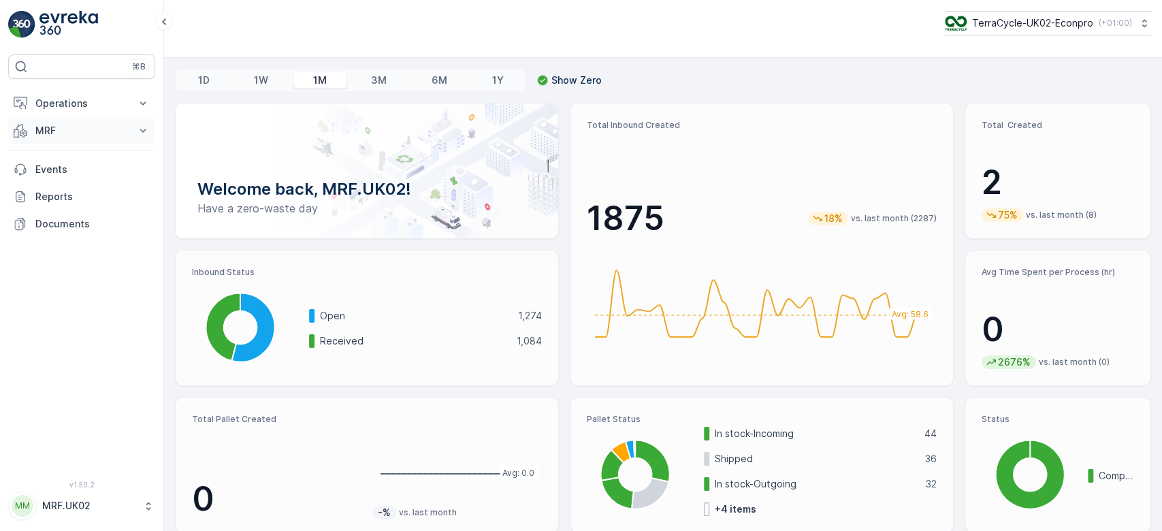
click at [49, 127] on p "MRF" at bounding box center [81, 131] width 93 height 14
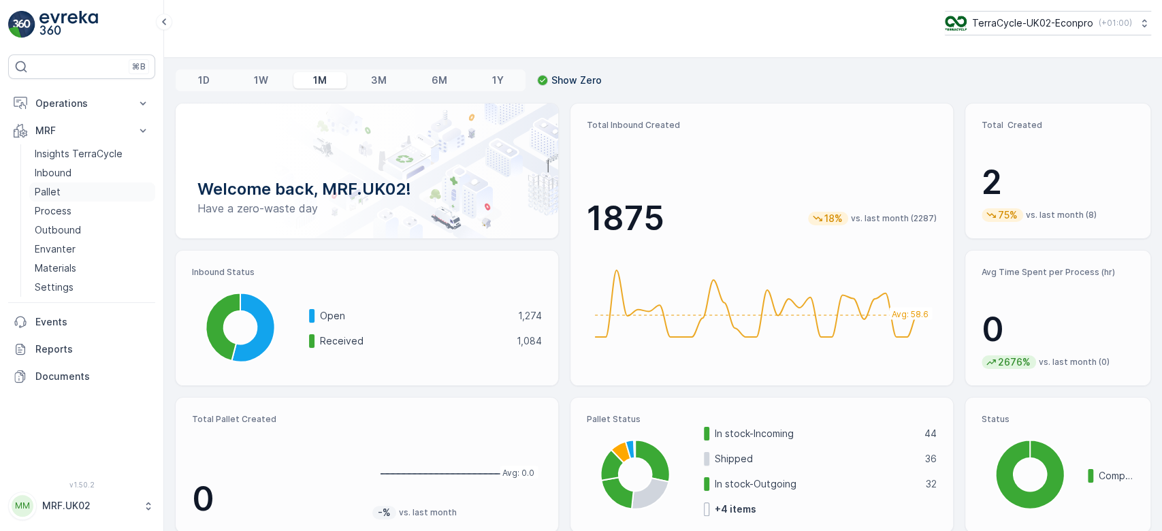
click at [69, 188] on link "Pallet" at bounding box center [92, 191] width 126 height 19
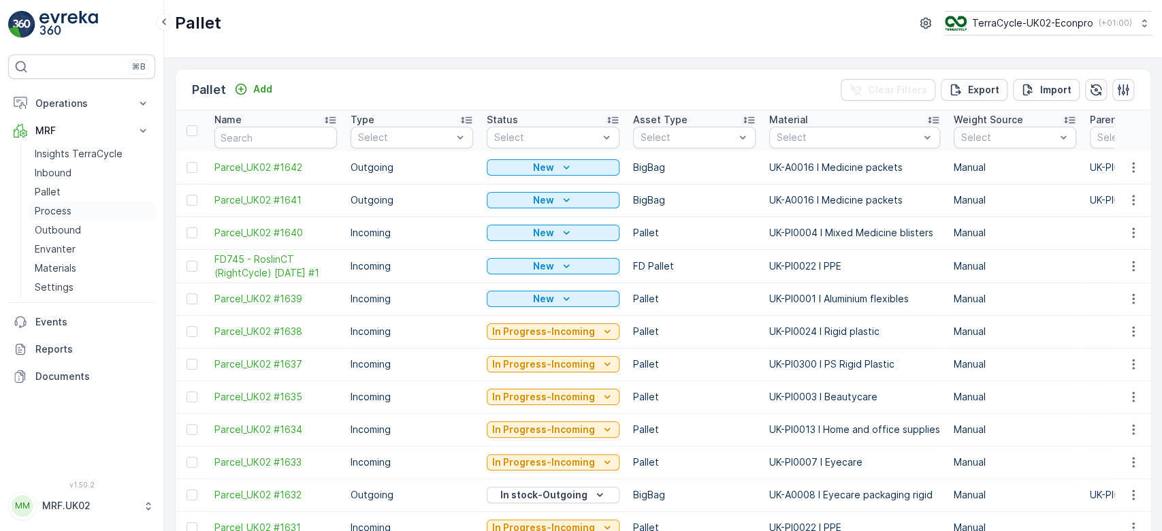
click at [51, 214] on p "Process" at bounding box center [53, 211] width 37 height 14
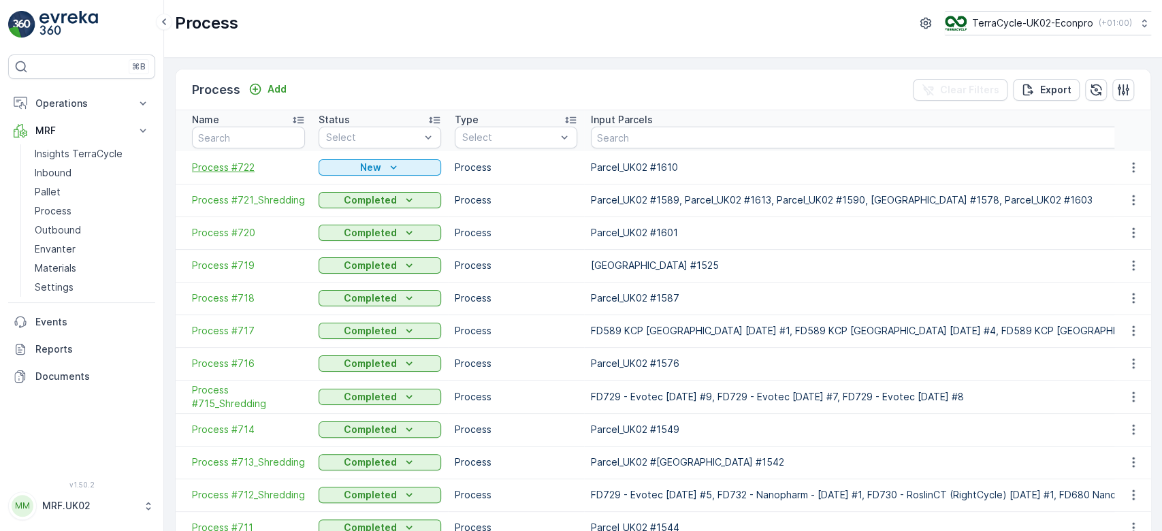
click at [242, 167] on span "Process #722" at bounding box center [248, 168] width 113 height 14
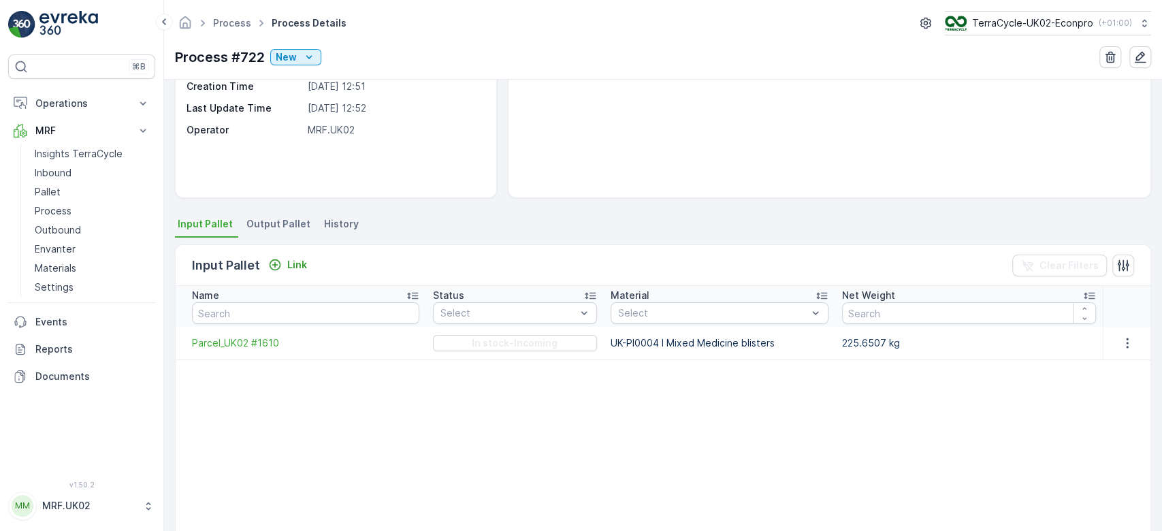
scroll to position [168, 0]
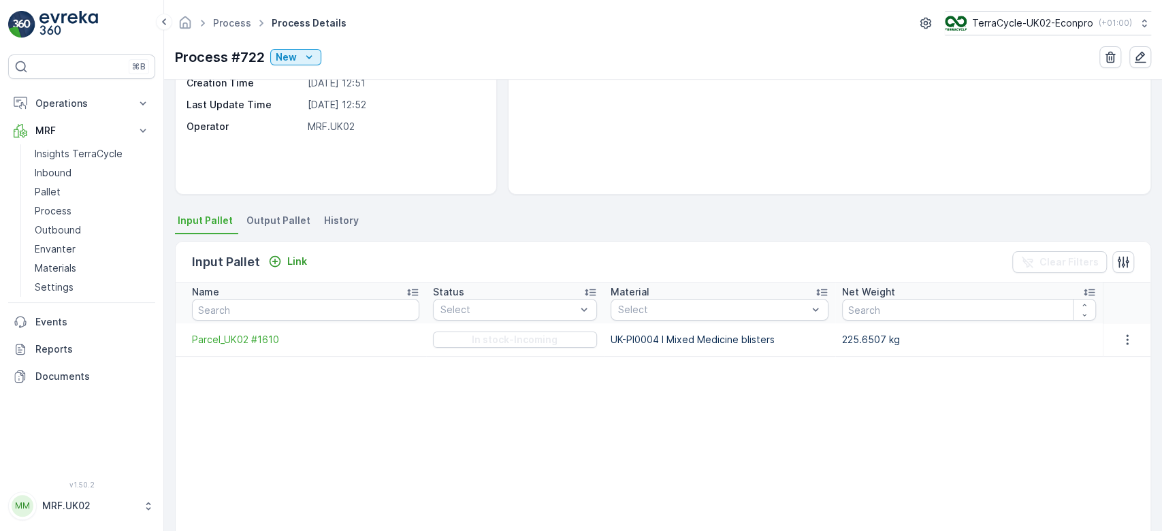
click at [283, 211] on li "Output Pallet" at bounding box center [280, 222] width 72 height 23
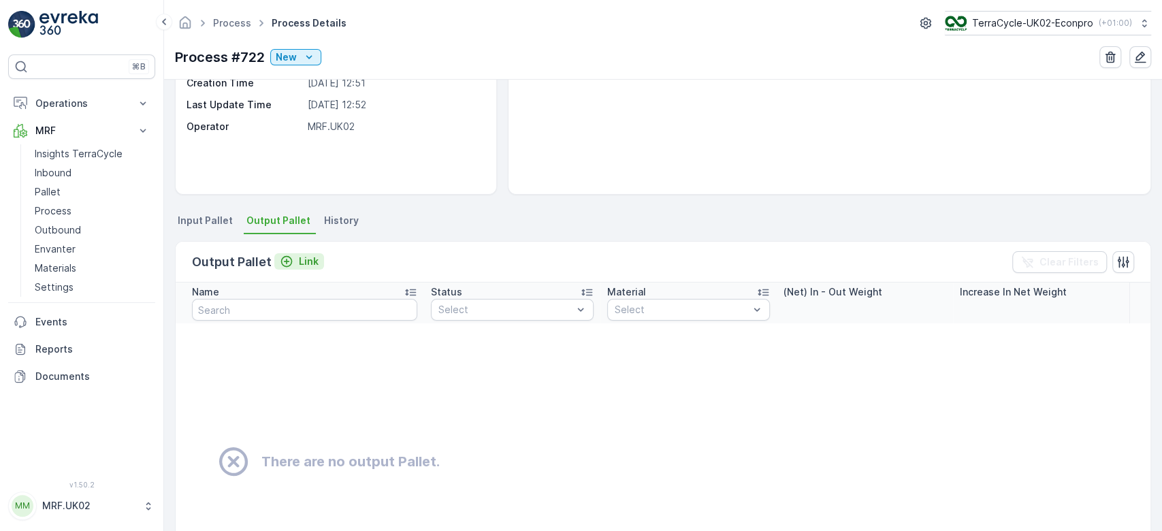
click at [301, 261] on p "Link" at bounding box center [309, 262] width 20 height 14
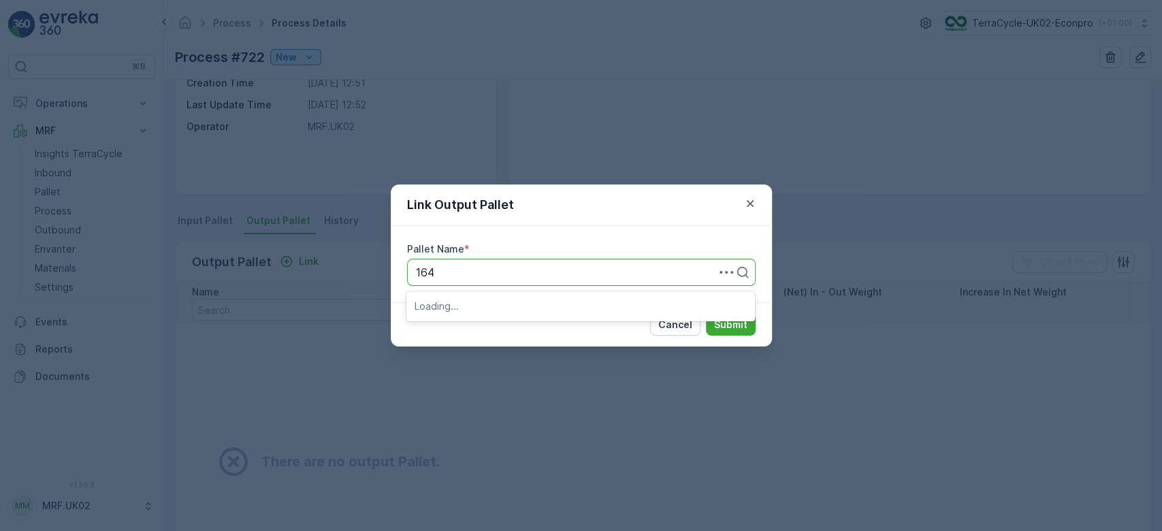
type input "1641"
click at [551, 302] on div "Parcel_UK02 #1641" at bounding box center [581, 306] width 332 height 12
click at [729, 321] on p "Submit" at bounding box center [730, 325] width 33 height 14
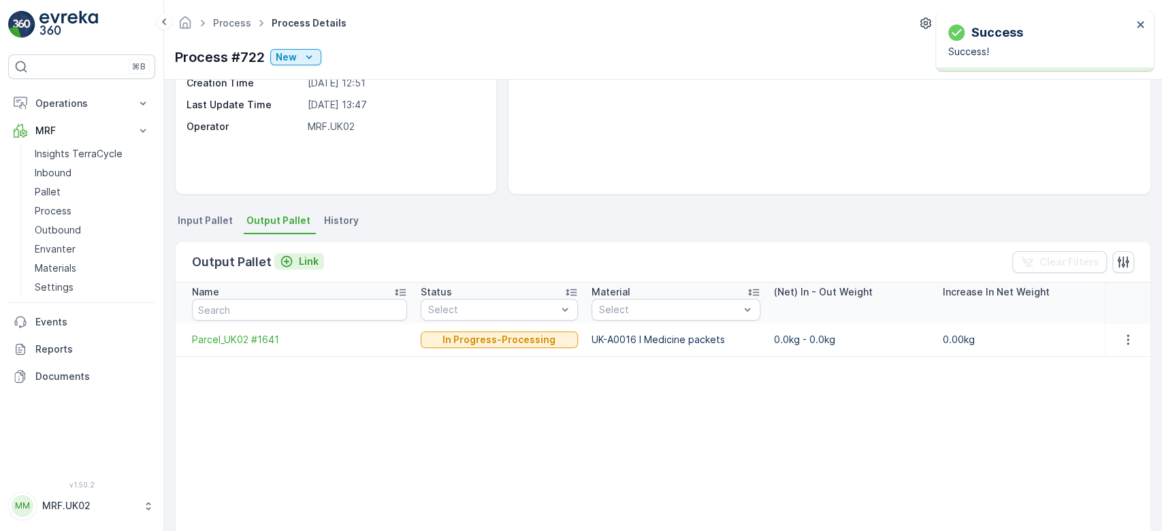
click at [306, 257] on p "Link" at bounding box center [309, 262] width 20 height 14
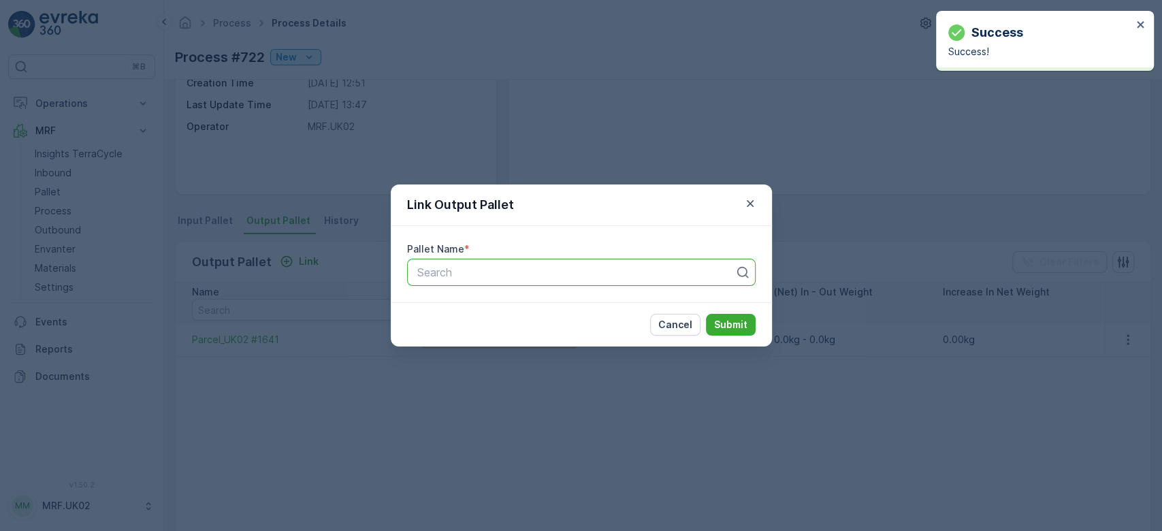
click at [598, 278] on div at bounding box center [576, 272] width 320 height 12
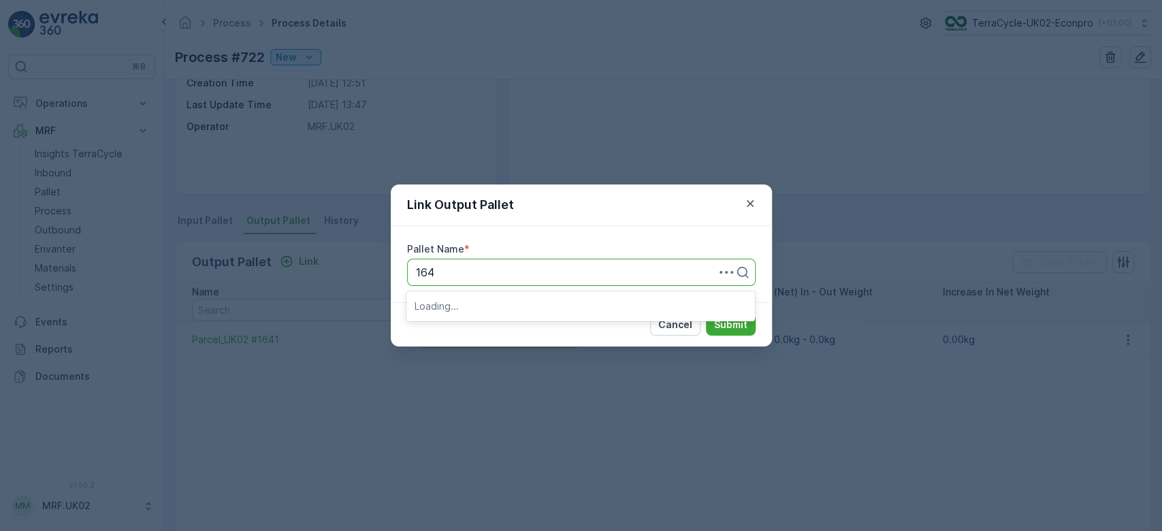
type input "1642"
click at [521, 306] on div "Parcel_UK02 #1642" at bounding box center [581, 306] width 332 height 12
click at [724, 325] on p "Submit" at bounding box center [730, 325] width 33 height 14
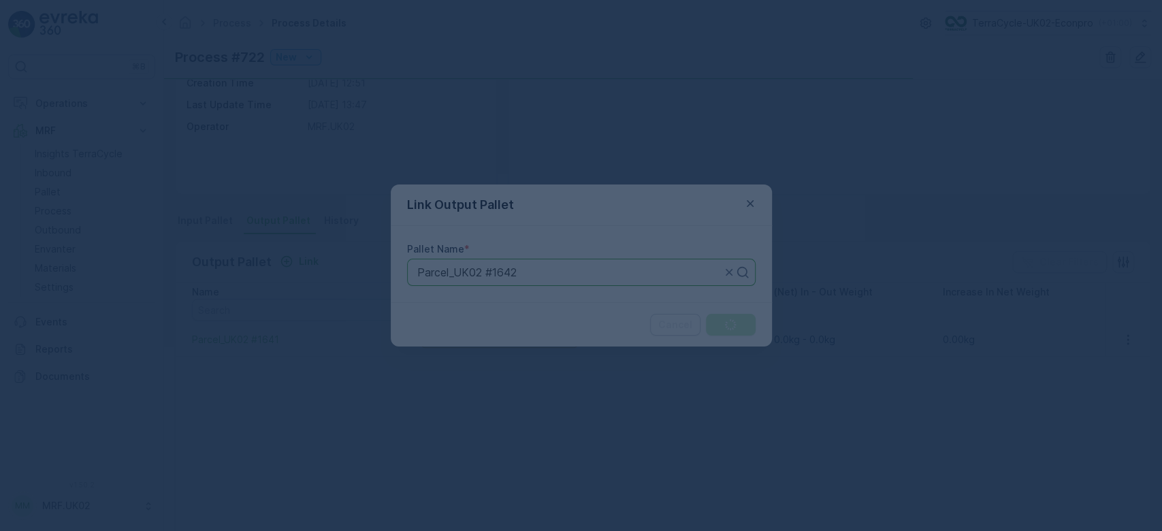
click at [724, 325] on div at bounding box center [581, 265] width 1162 height 531
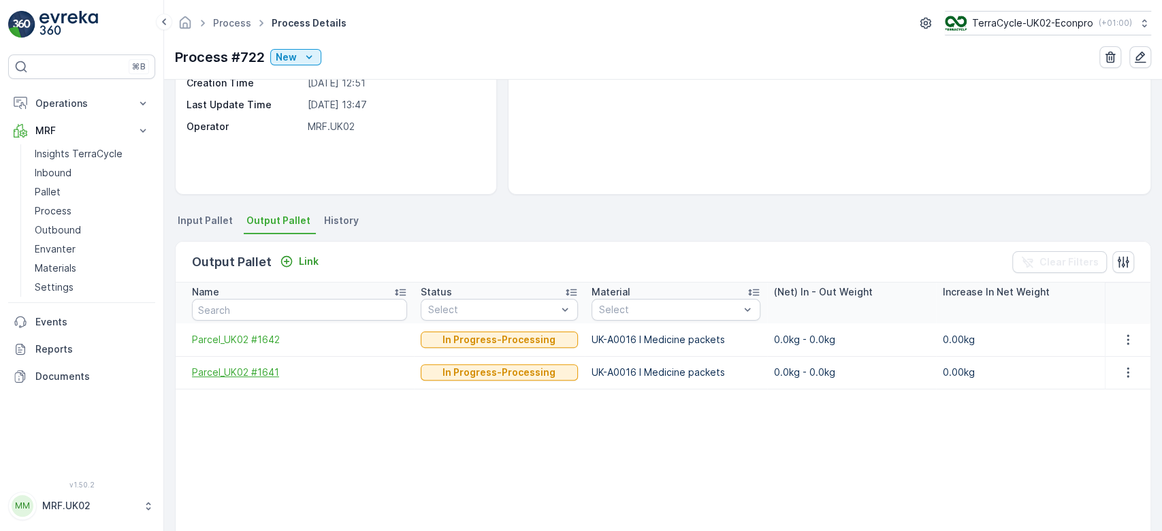
click at [265, 367] on span "Parcel_UK02 #1641" at bounding box center [299, 373] width 215 height 14
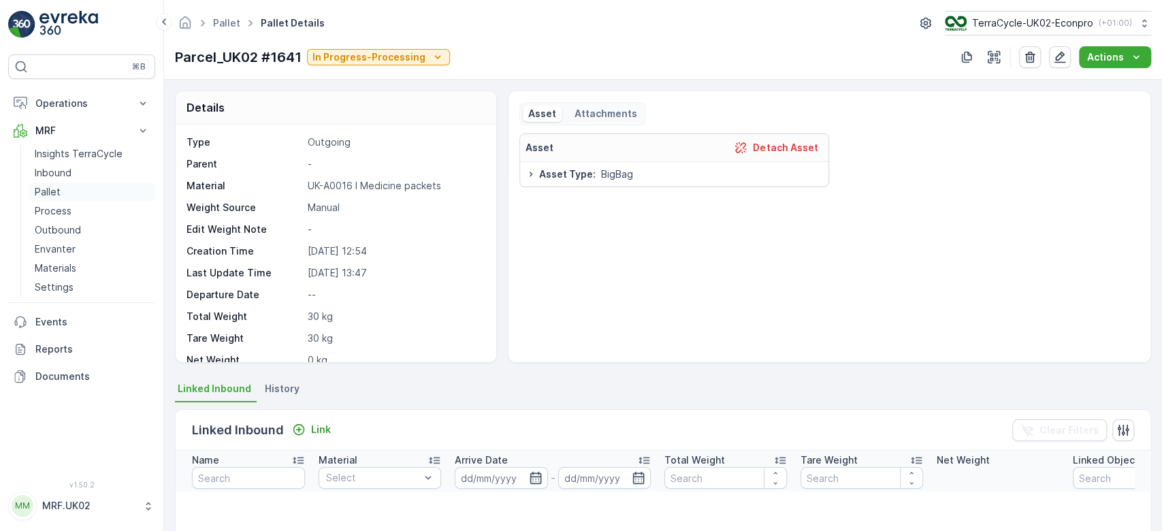
click at [62, 191] on link "Pallet" at bounding box center [92, 191] width 126 height 19
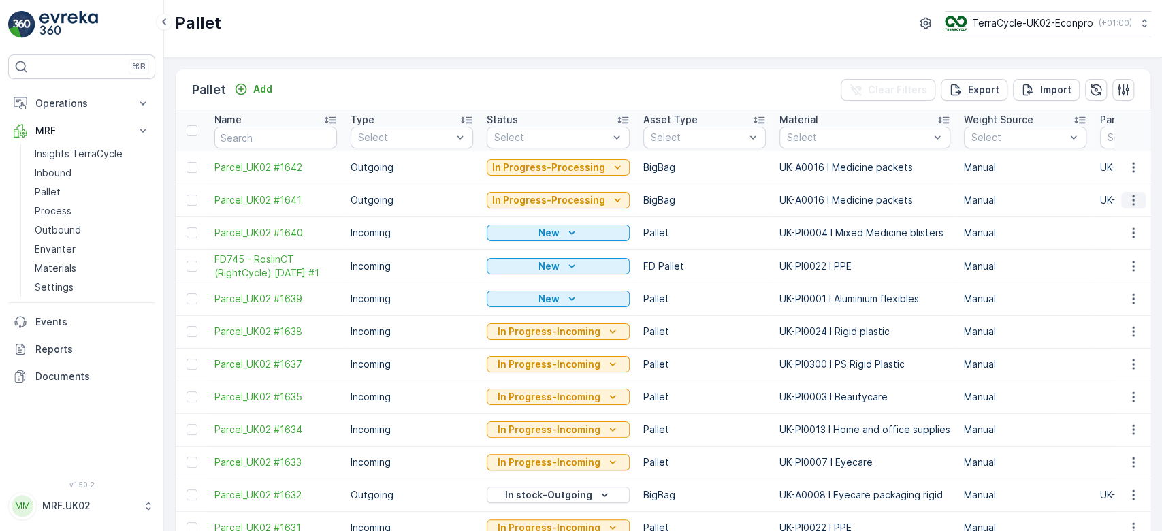
click at [1135, 205] on icon "button" at bounding box center [1134, 200] width 14 height 14
click at [1122, 293] on div "Print QR" at bounding box center [1117, 296] width 90 height 19
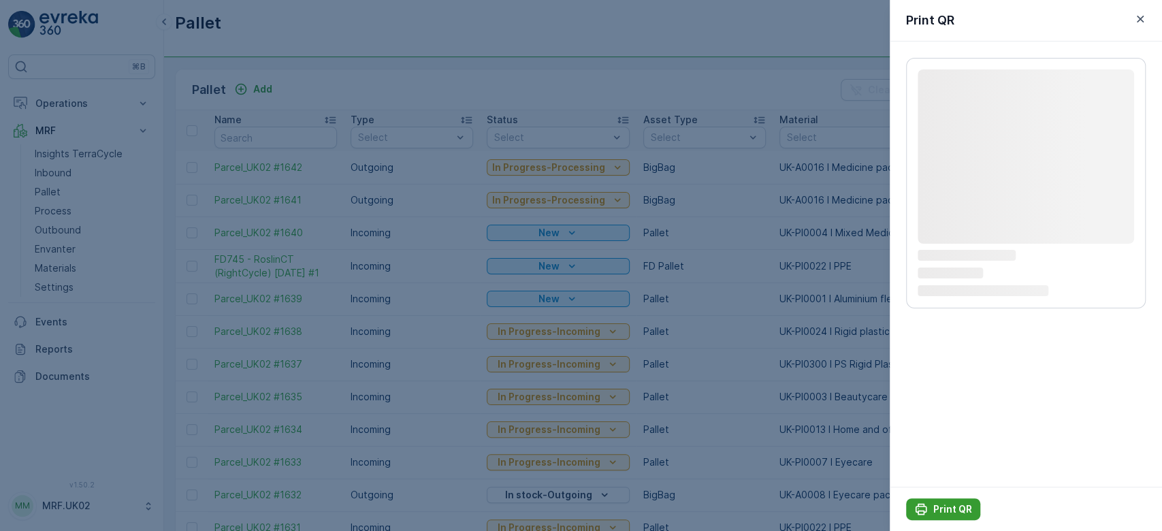
click at [945, 502] on button "Print QR" at bounding box center [943, 509] width 74 height 22
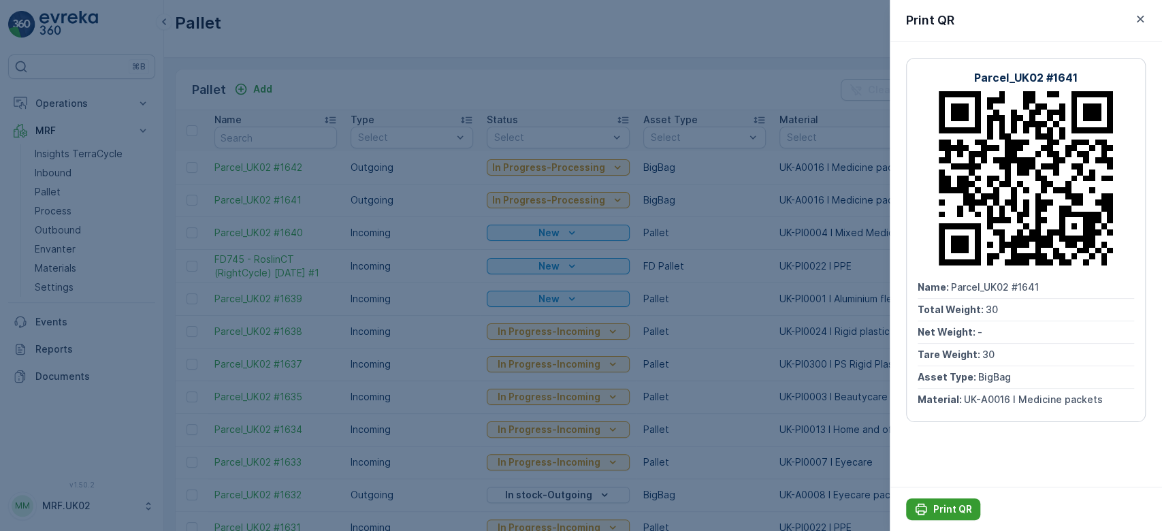
click at [945, 502] on button "Print QR" at bounding box center [943, 509] width 74 height 22
click at [692, 160] on div at bounding box center [581, 265] width 1162 height 531
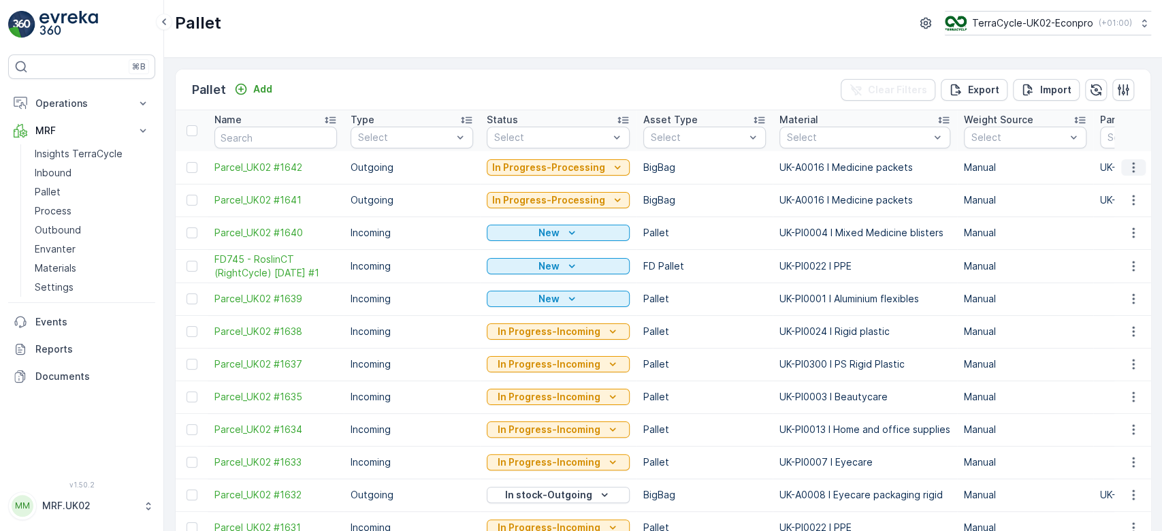
click at [1121, 172] on button "button" at bounding box center [1133, 167] width 25 height 16
click at [1110, 258] on span "Print QR" at bounding box center [1096, 264] width 37 height 14
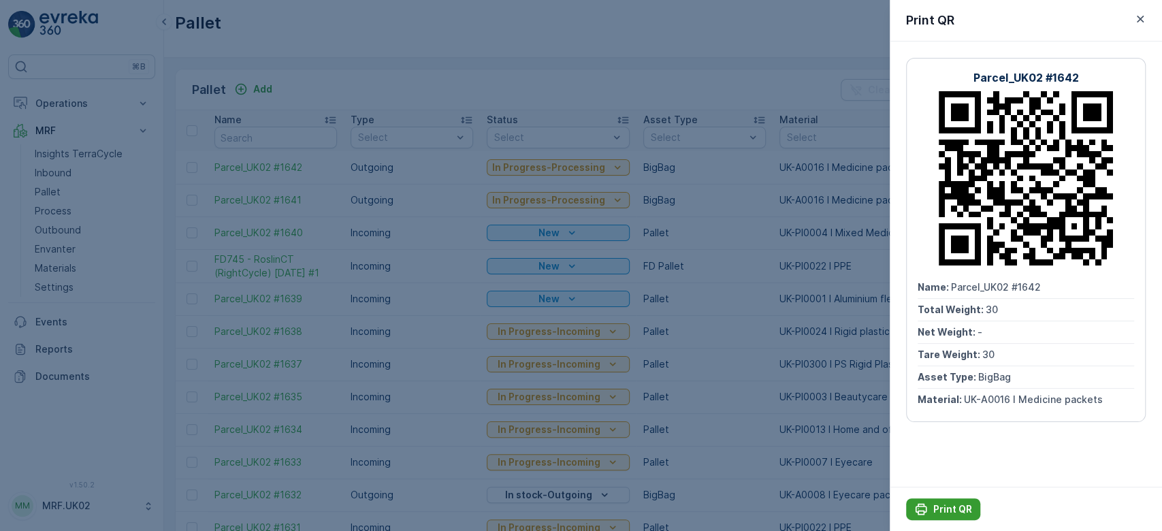
click at [964, 503] on p "Print QR" at bounding box center [952, 509] width 39 height 14
click at [442, 212] on div at bounding box center [581, 265] width 1162 height 531
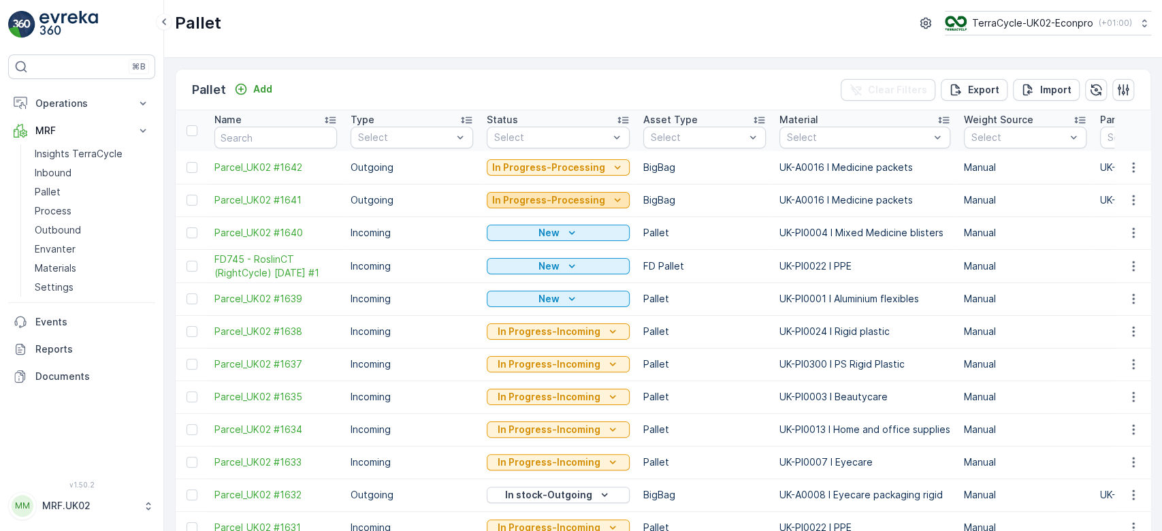
click at [566, 203] on p "In Progress-Processing" at bounding box center [548, 200] width 113 height 14
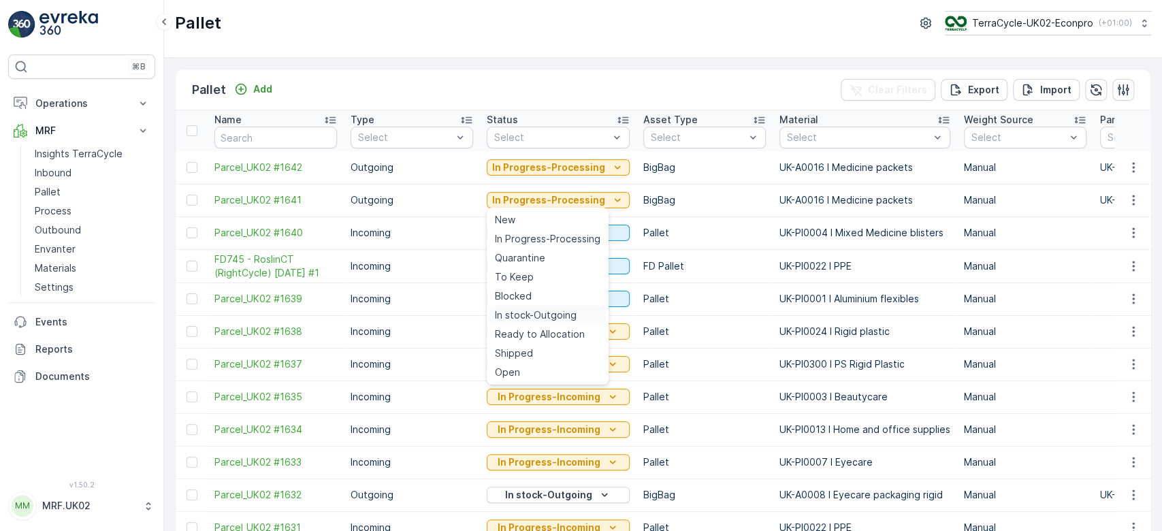
click at [538, 313] on span "In stock-Outgoing" at bounding box center [536, 315] width 82 height 14
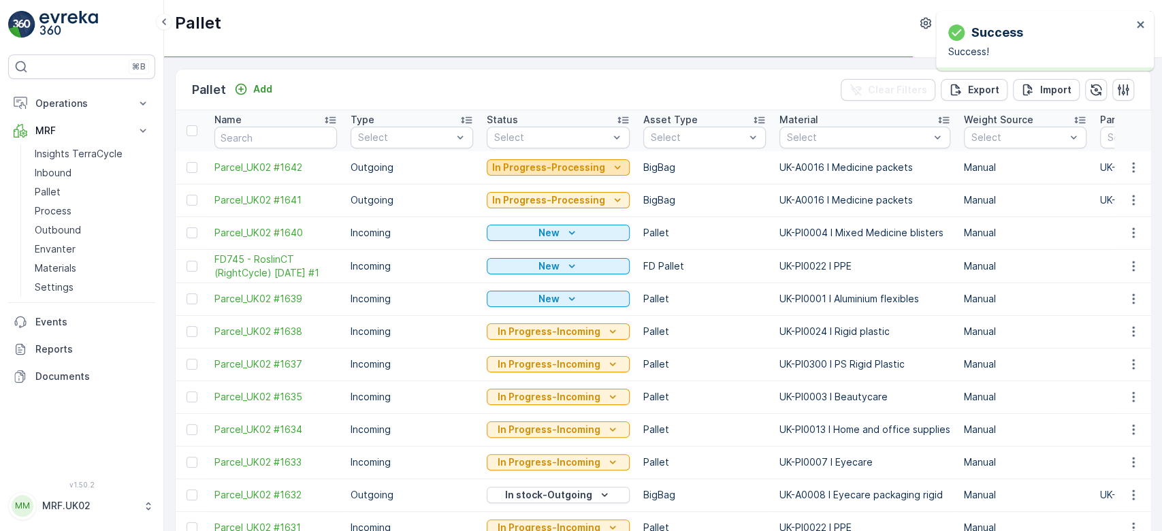
click at [560, 172] on p "In Progress-Processing" at bounding box center [548, 168] width 113 height 14
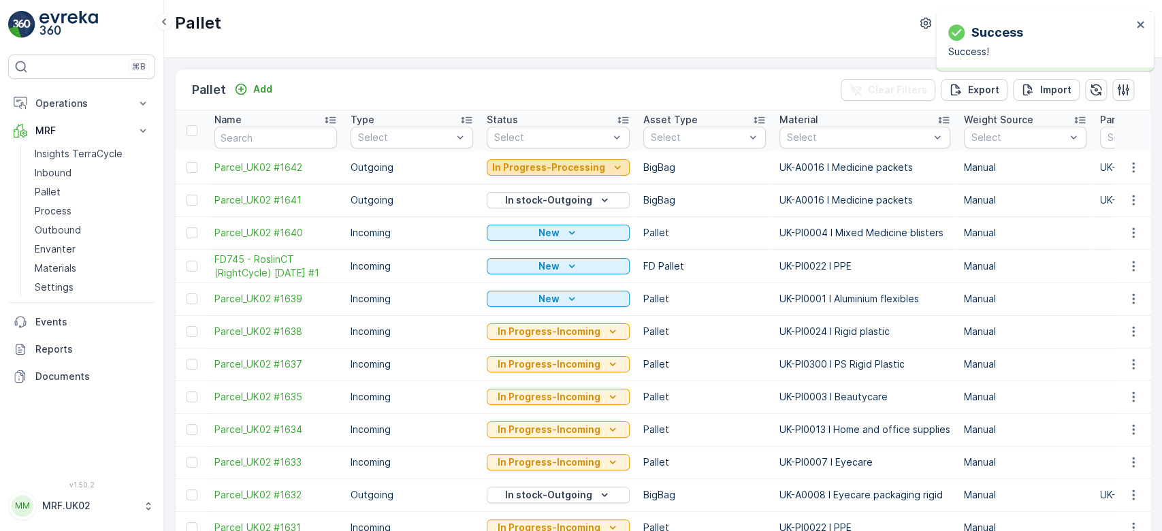
click at [539, 165] on p "In Progress-Processing" at bounding box center [548, 168] width 113 height 14
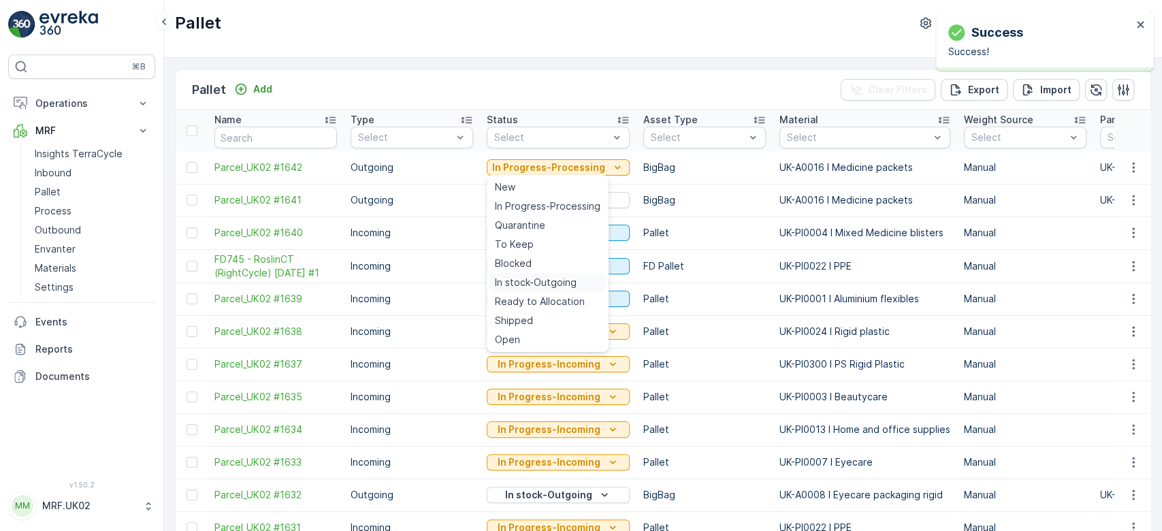
click at [544, 278] on span "In stock-Outgoing" at bounding box center [536, 283] width 82 height 14
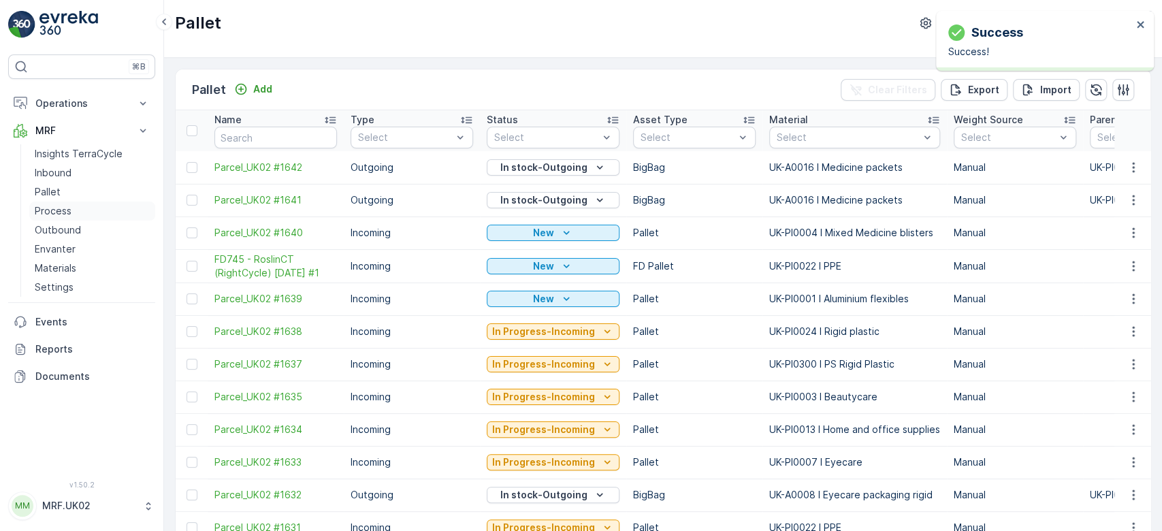
click at [65, 206] on p "Process" at bounding box center [53, 211] width 37 height 14
